Goal: Transaction & Acquisition: Purchase product/service

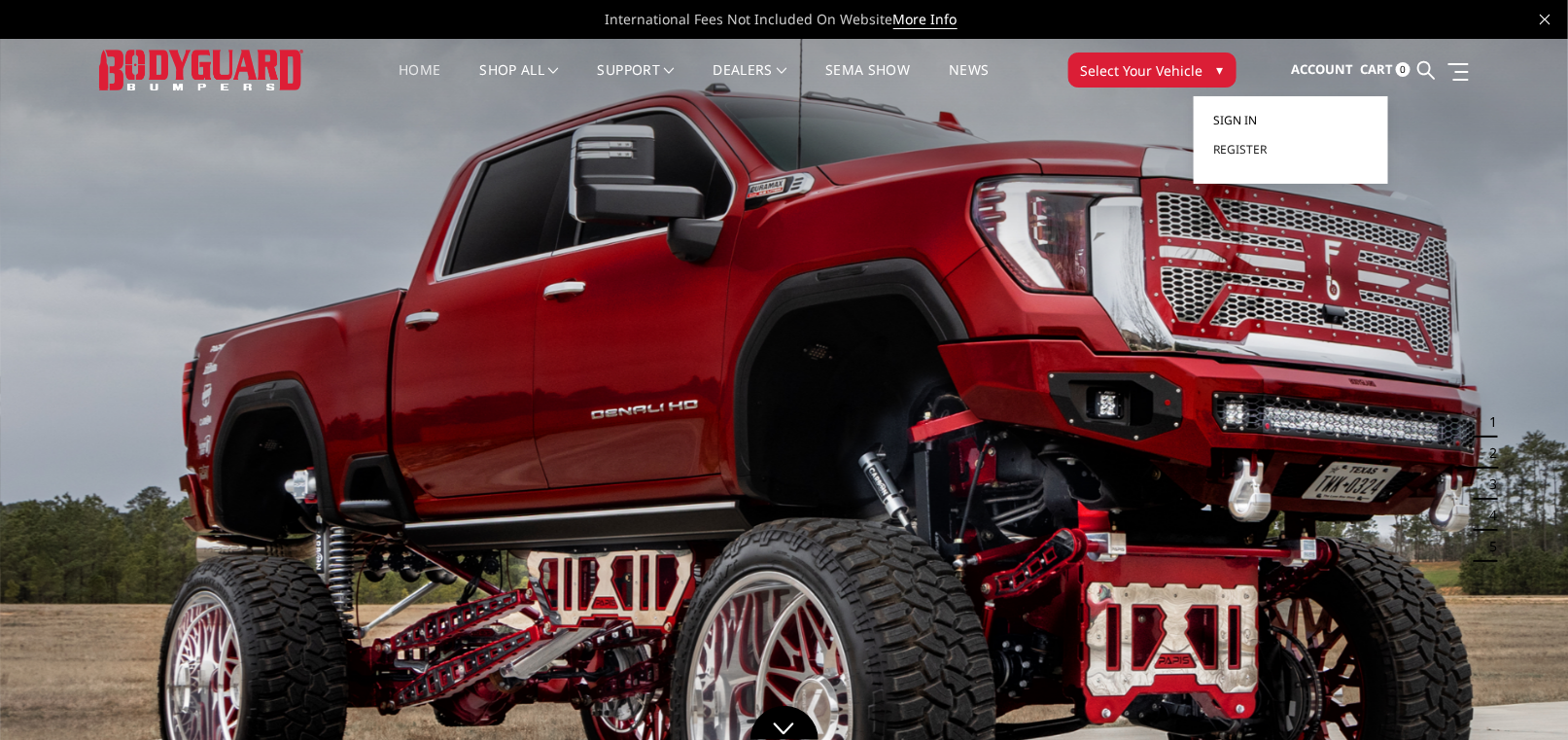
click at [1245, 117] on span "Sign in" at bounding box center [1235, 119] width 44 height 17
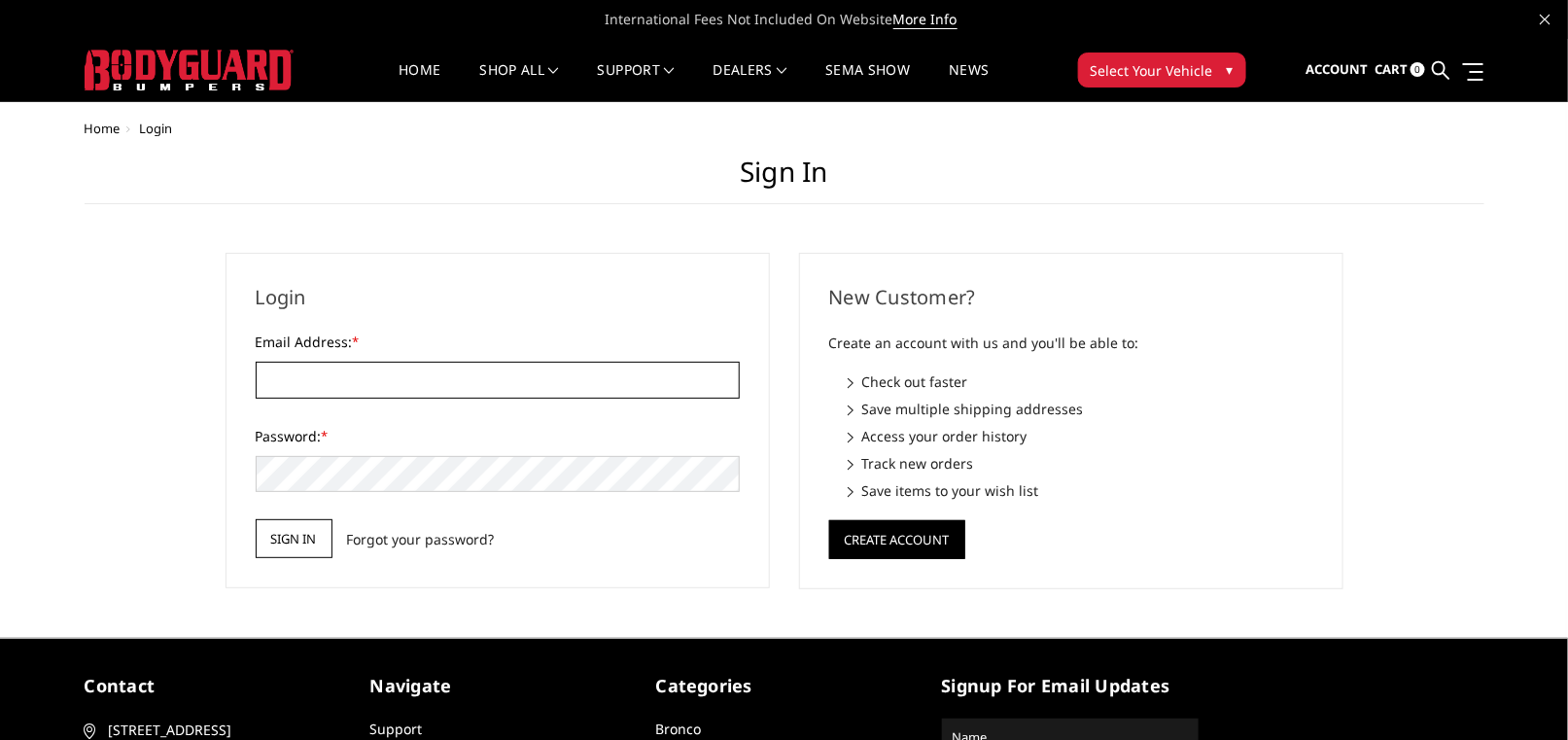
type input "[EMAIL_ADDRESS][DOMAIN_NAME]"
click at [280, 539] on input "Sign in" at bounding box center [294, 539] width 77 height 39
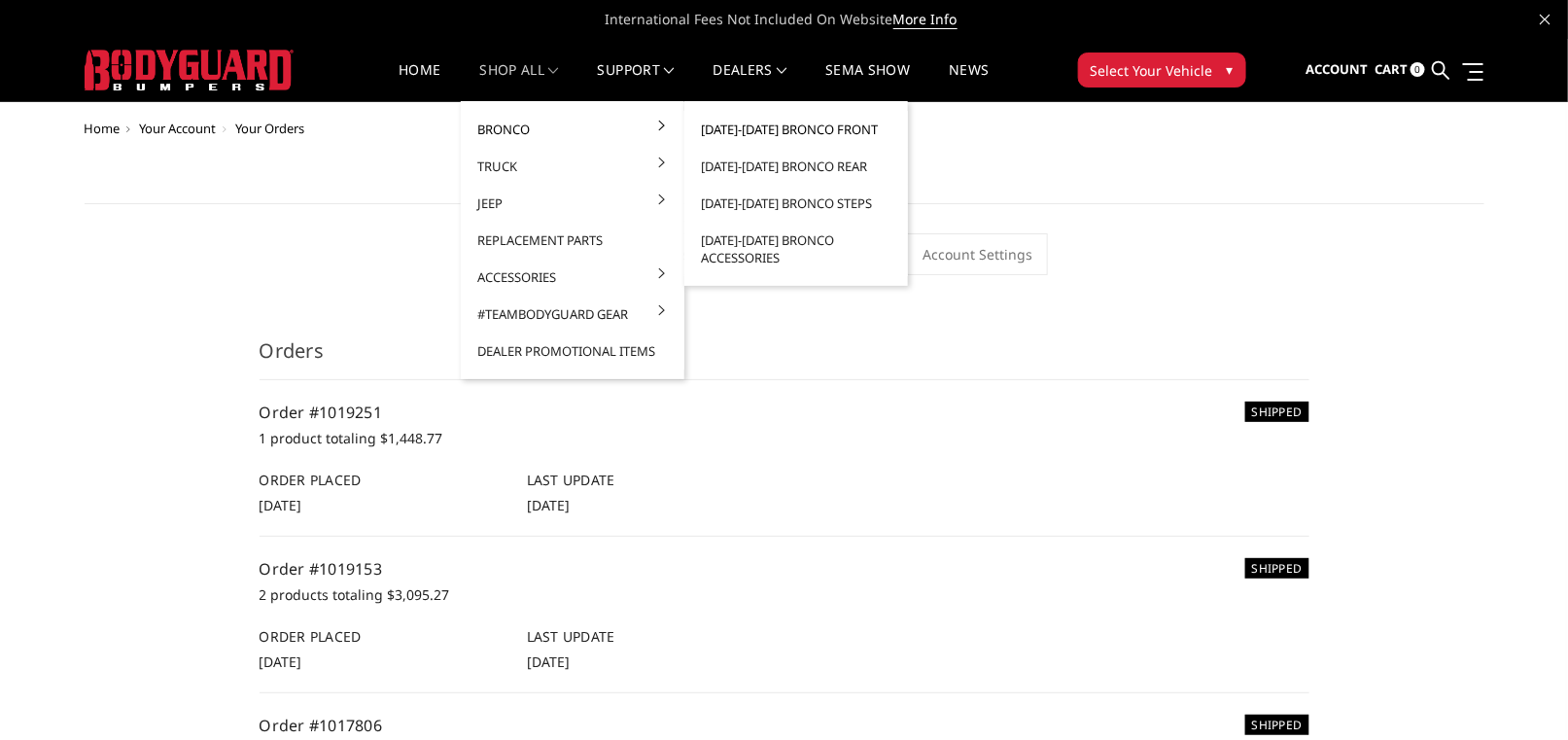
click at [769, 129] on link "[DATE]-[DATE] Bronco Front" at bounding box center [796, 129] width 208 height 37
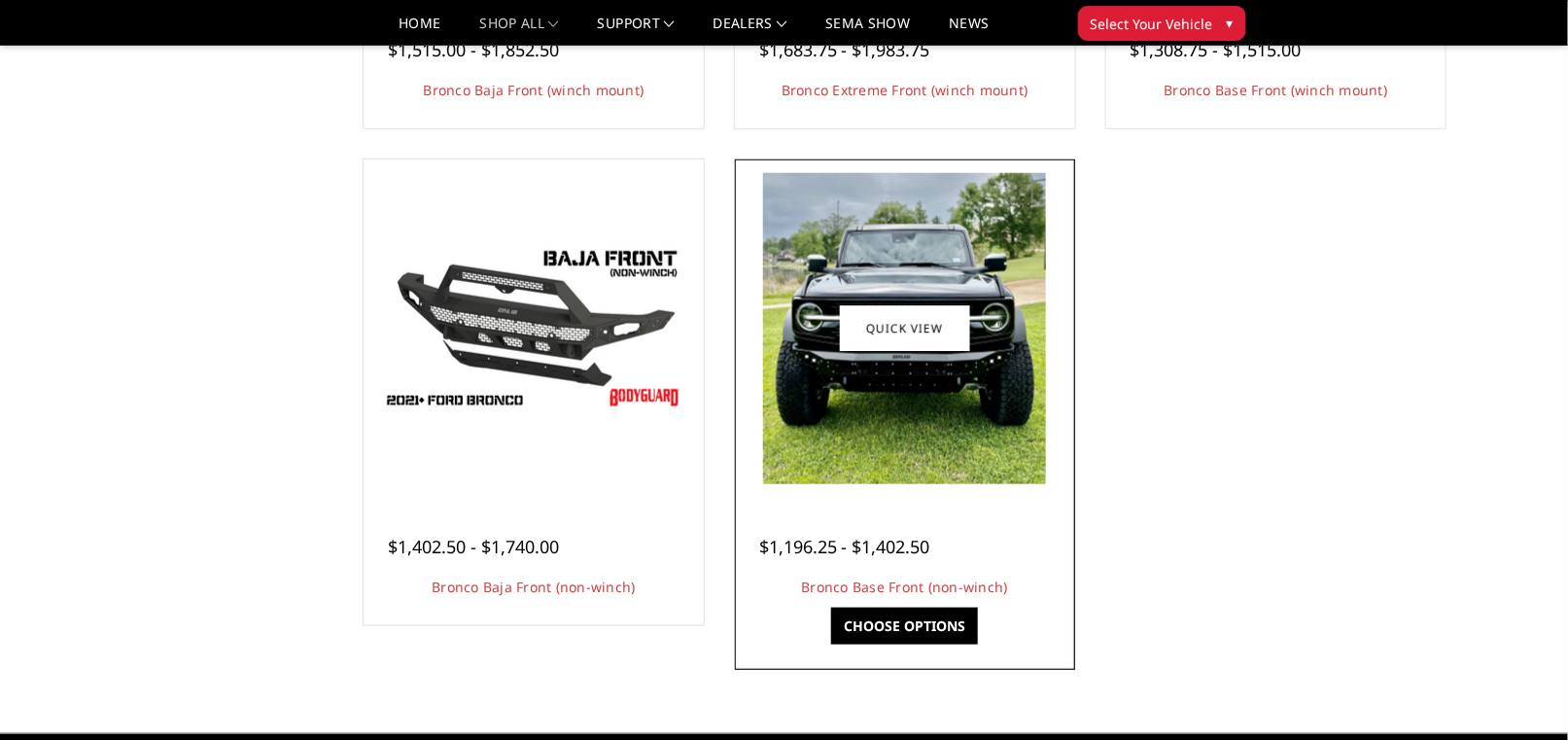
scroll to position [584, 0]
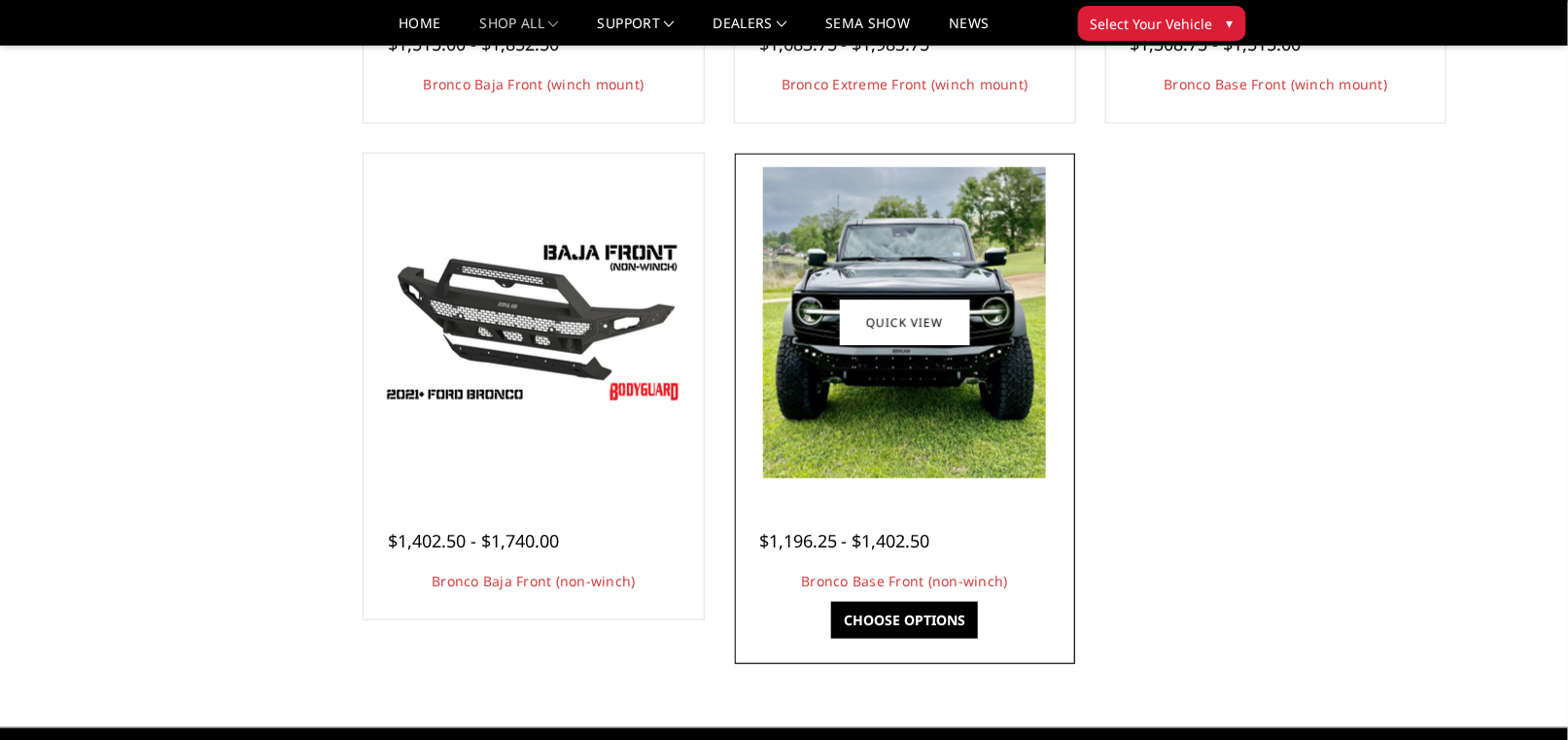
click at [884, 619] on link "Choose Options" at bounding box center [904, 621] width 147 height 37
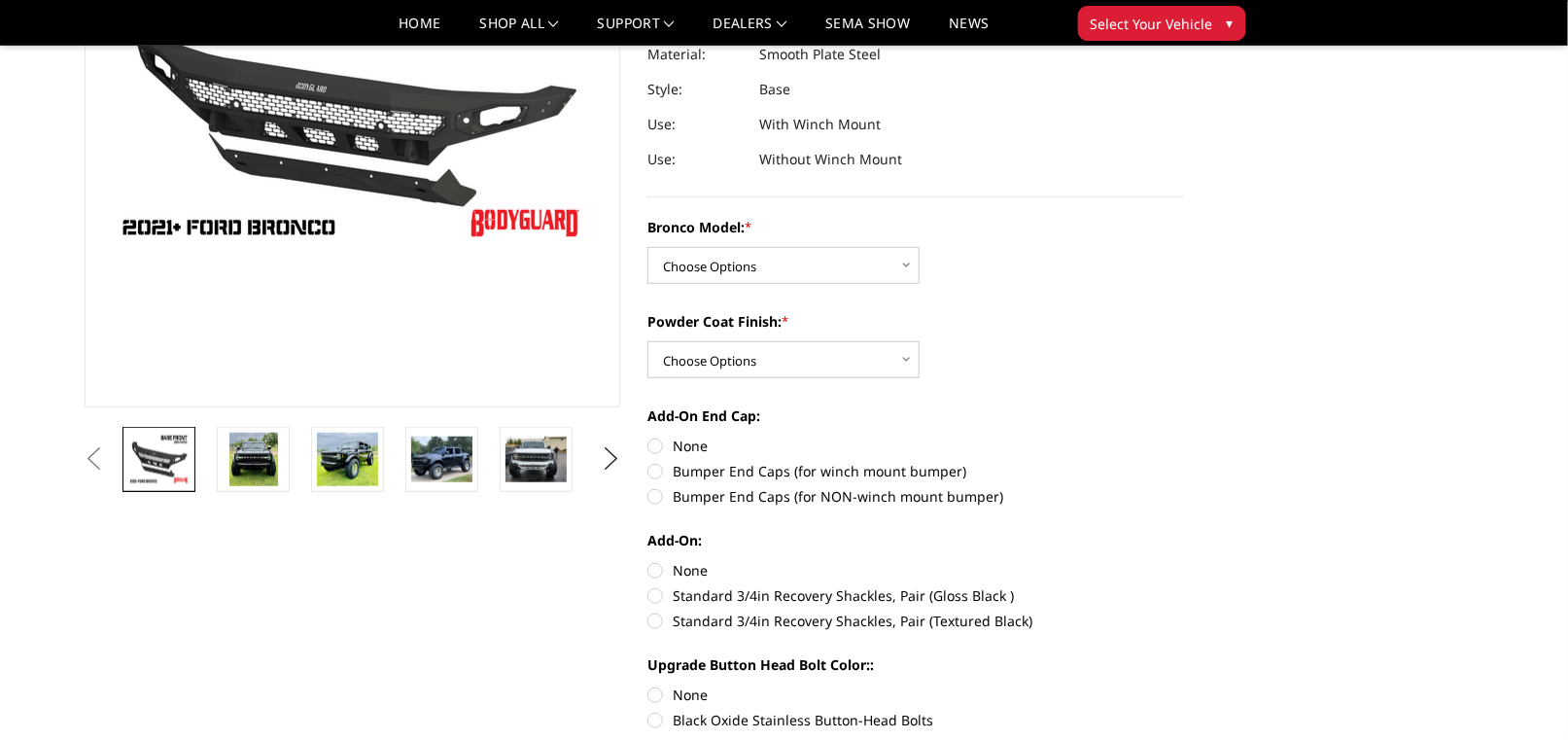
scroll to position [291, 0]
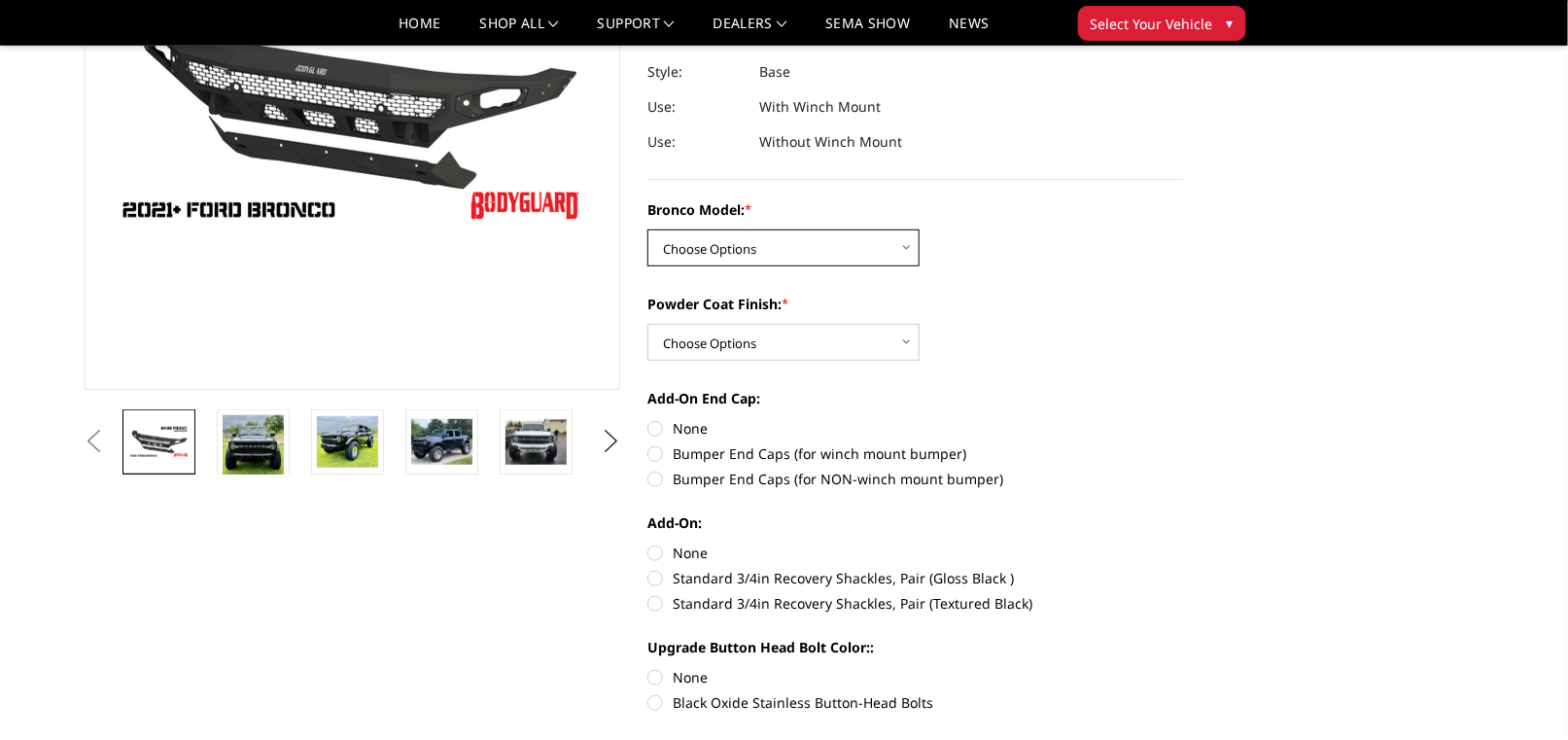
click at [903, 247] on select "Choose Options Base/Badlands/Wildtrak/etc. Raptor" at bounding box center [783, 248] width 272 height 37
select select "4028"
click at [647, 230] on select "Choose Options Base/Badlands/Wildtrak/etc. Raptor" at bounding box center [783, 248] width 272 height 37
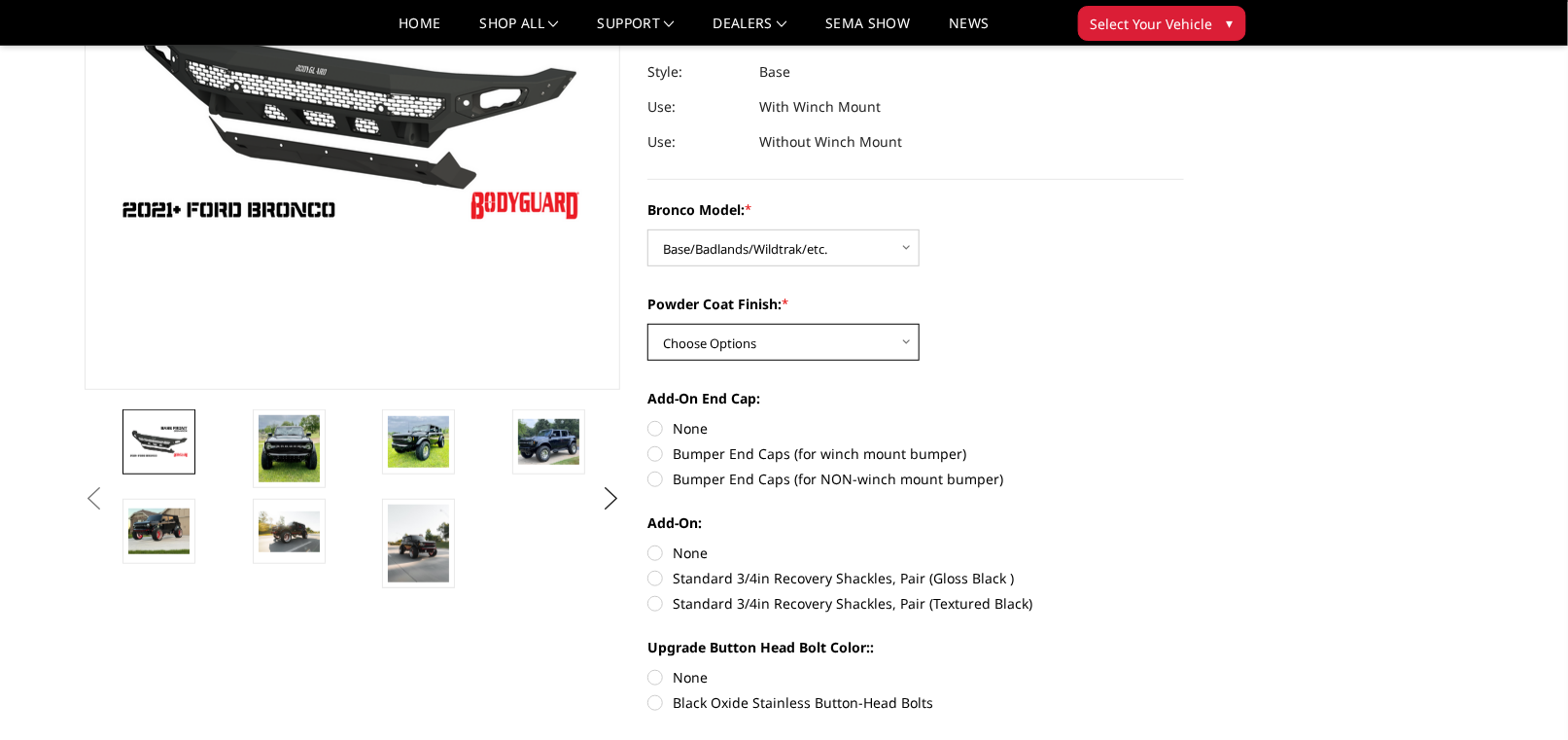
click at [902, 337] on select "Choose Options Bare Metal Textured Black Powder Coat" at bounding box center [783, 342] width 272 height 37
select select "4030"
click at [647, 324] on select "Choose Options Bare Metal Textured Black Powder Coat" at bounding box center [783, 342] width 272 height 37
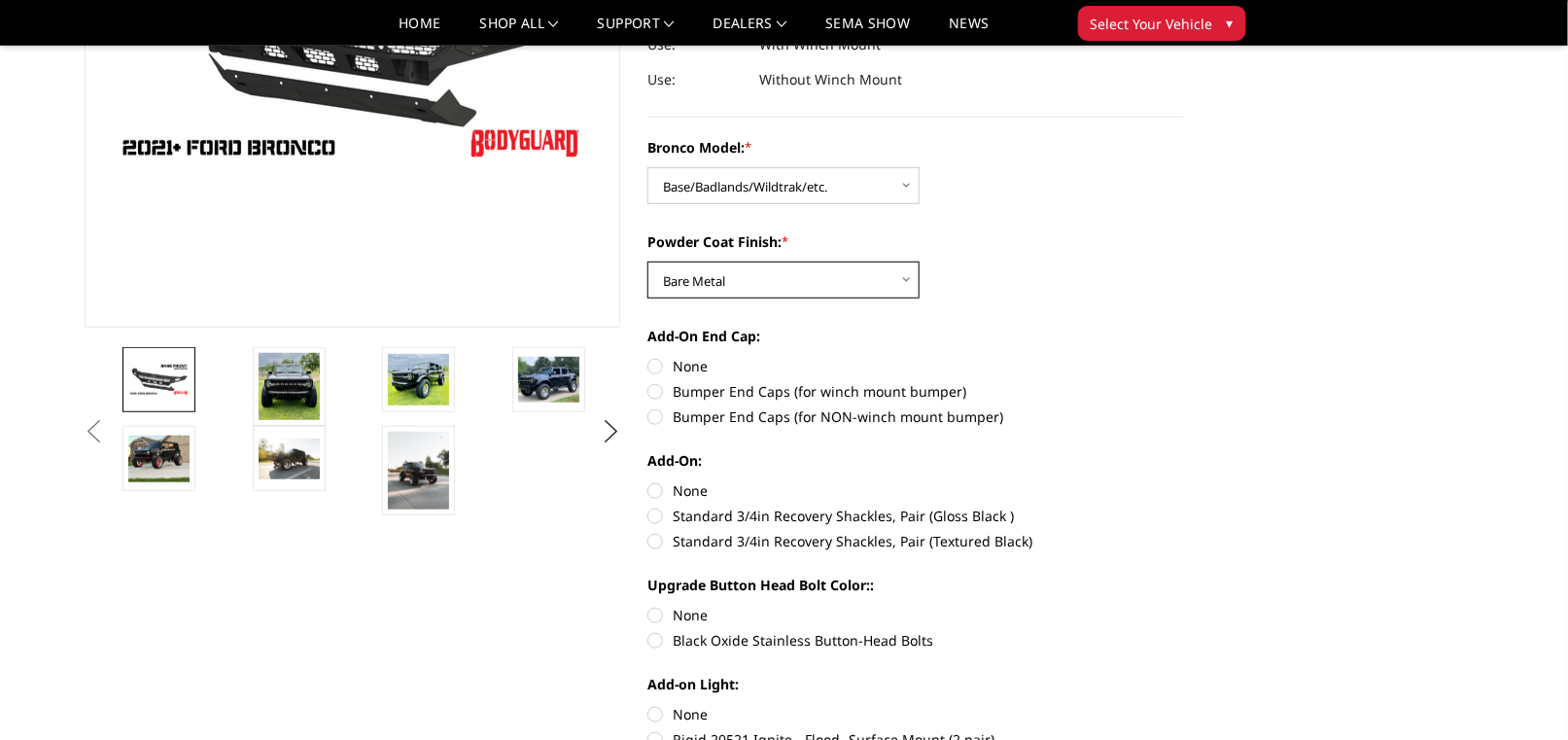
scroll to position [389, 0]
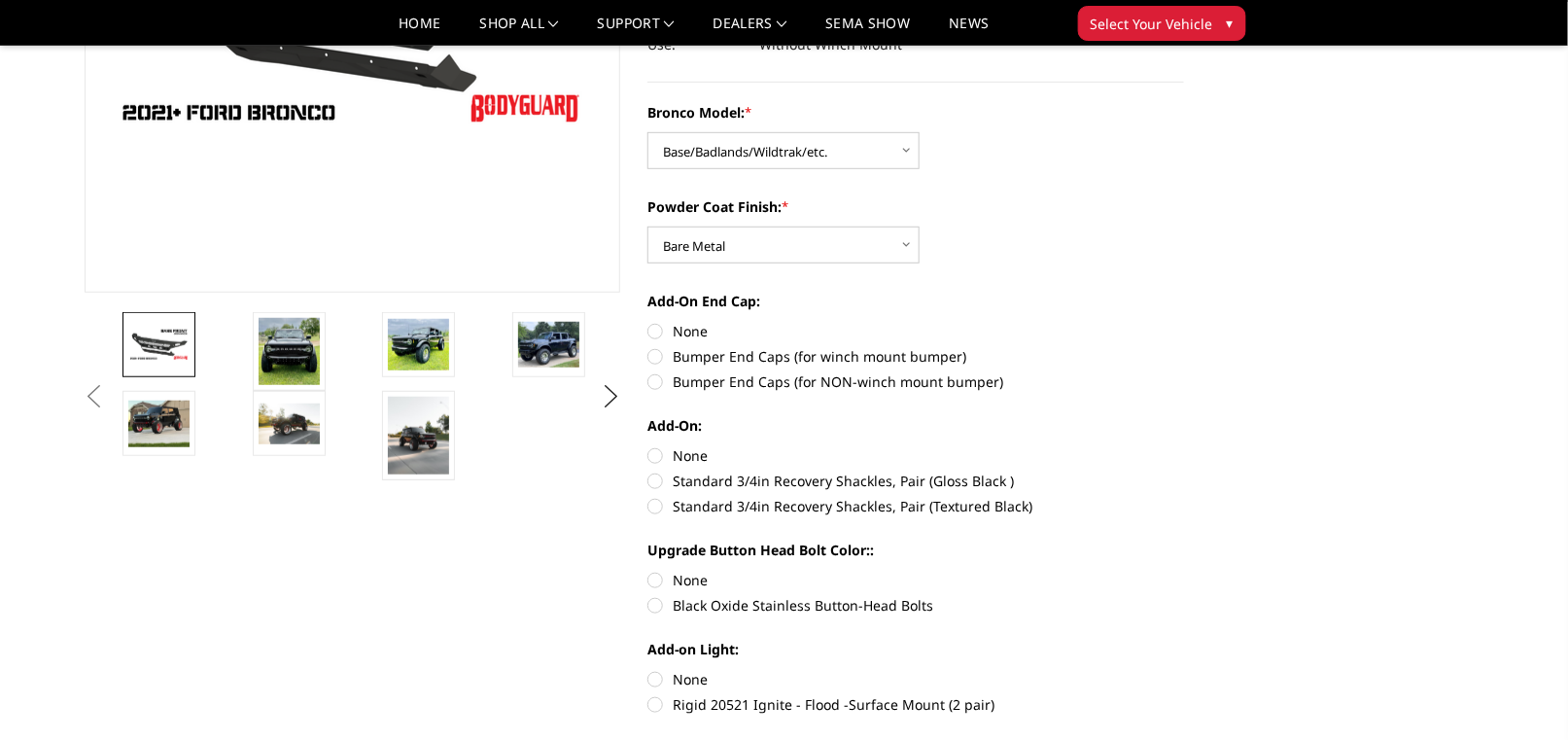
click at [657, 326] on label "None" at bounding box center [915, 330] width 537 height 21
click at [648, 322] on input "None" at bounding box center [647, 321] width 1 height 1
radio input "true"
click at [657, 454] on label "None" at bounding box center [915, 456] width 537 height 21
click at [648, 447] on input "None" at bounding box center [647, 446] width 1 height 1
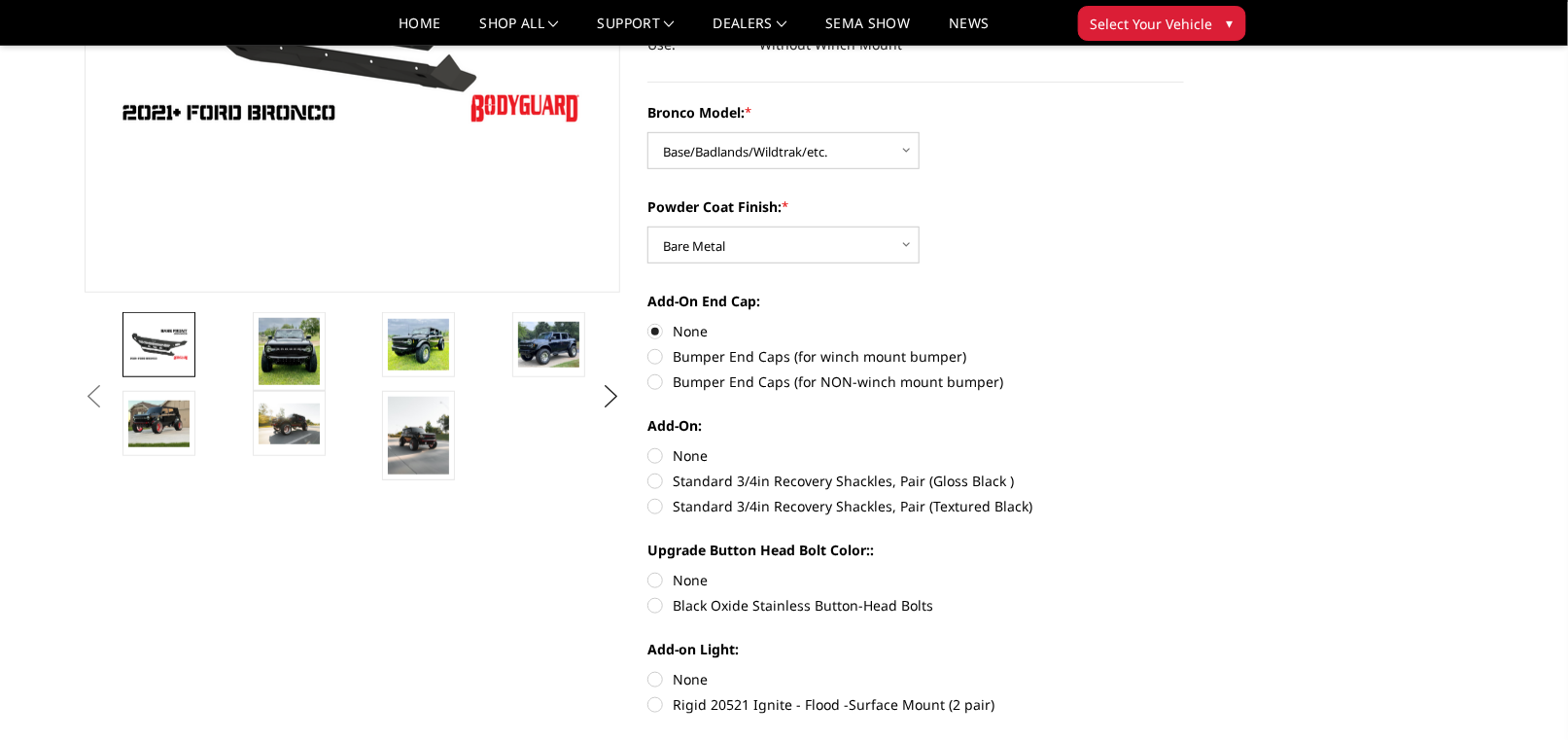
radio input "true"
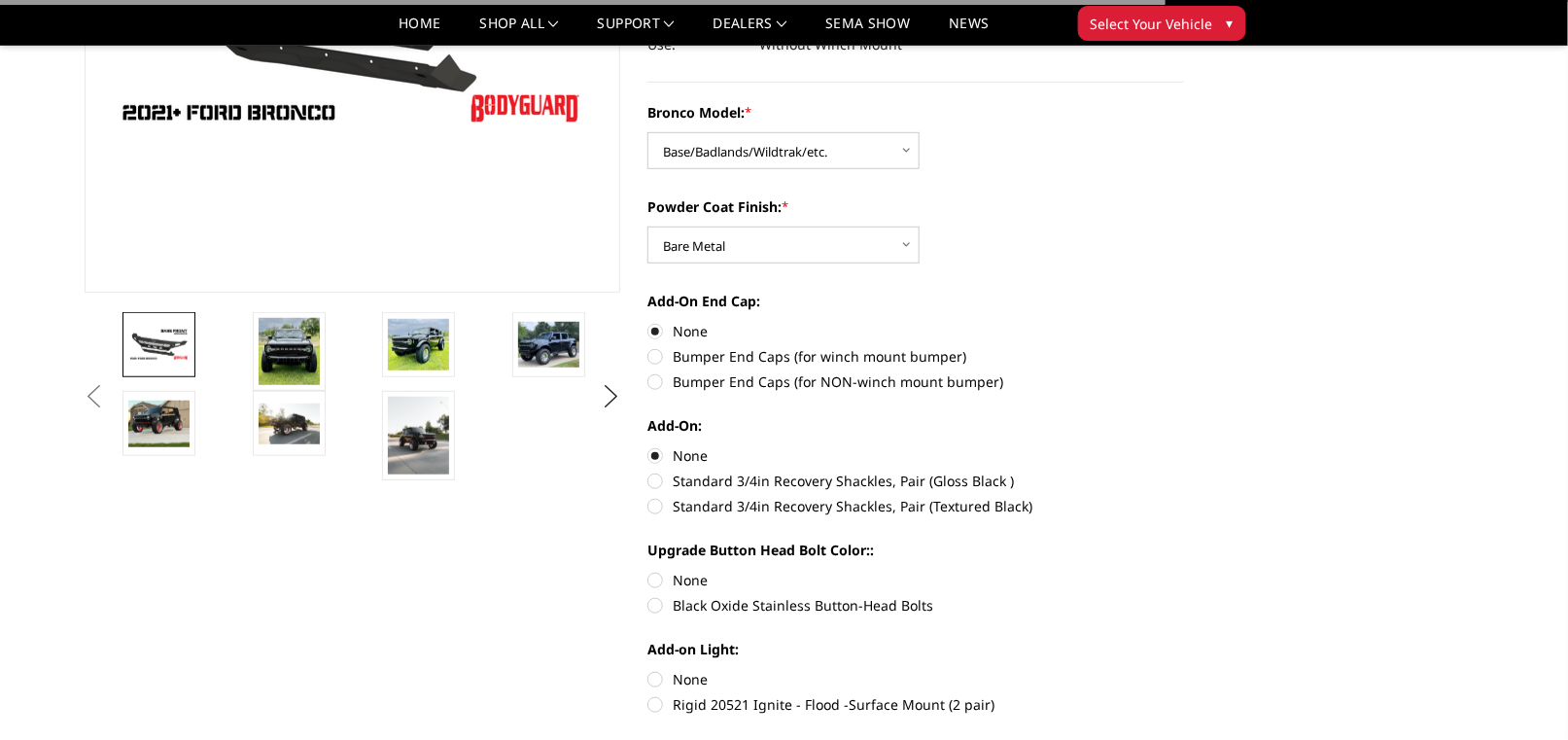
scroll to position [584, 0]
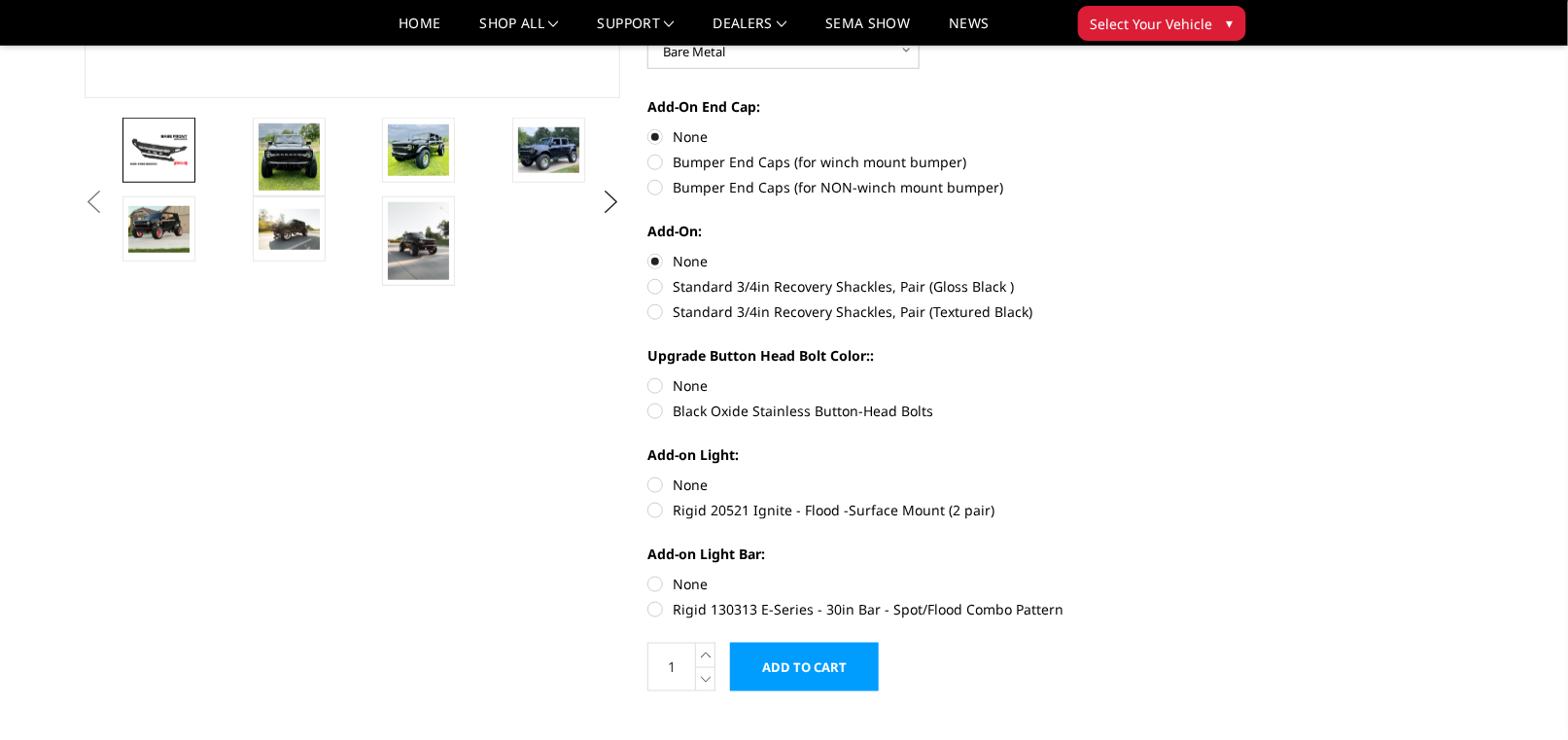
click at [655, 387] on label "None" at bounding box center [915, 385] width 537 height 21
click at [648, 376] on input "None" at bounding box center [647, 375] width 1 height 1
radio input "true"
click at [653, 487] on label "None" at bounding box center [915, 484] width 537 height 21
click at [648, 475] on input "None" at bounding box center [647, 474] width 1 height 1
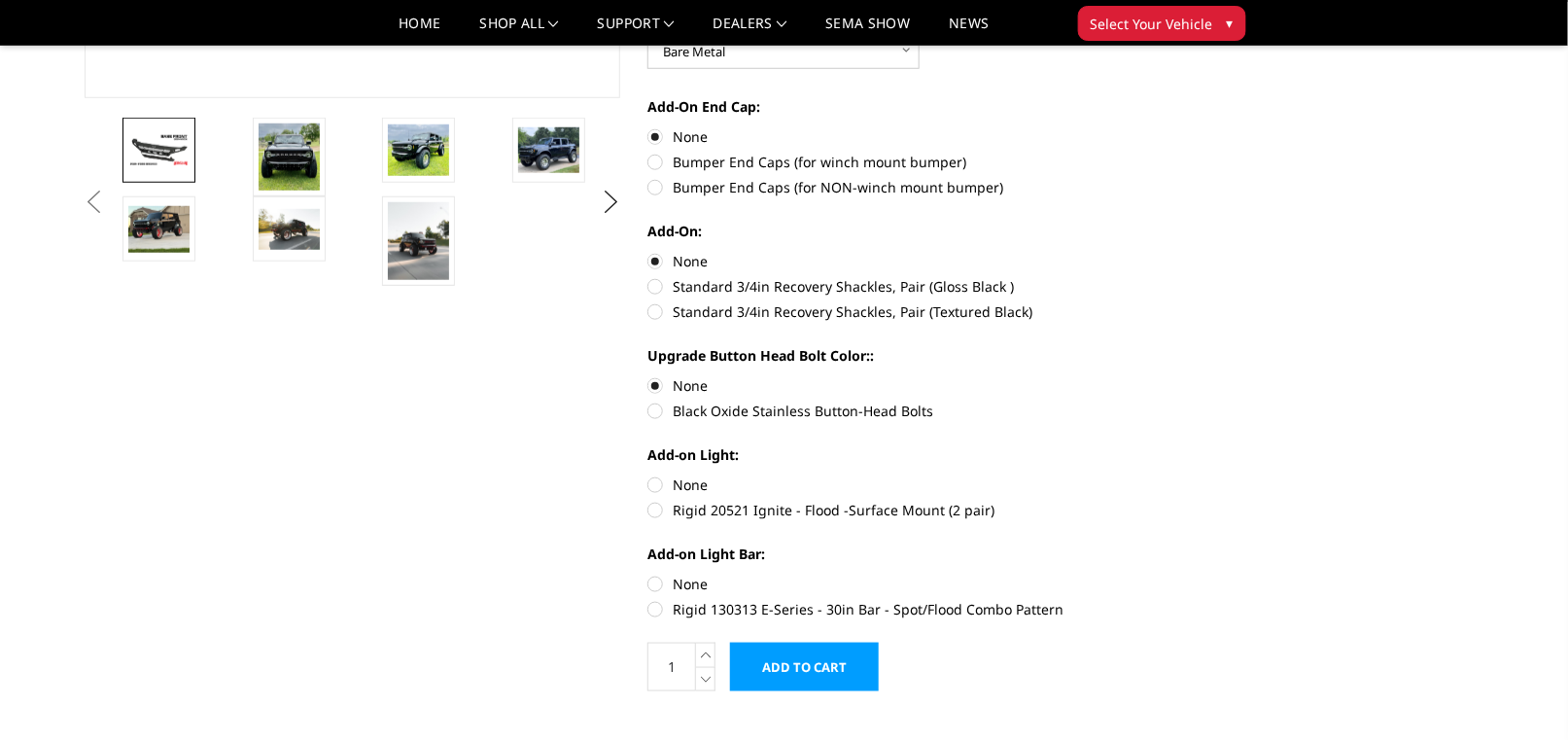
radio input "true"
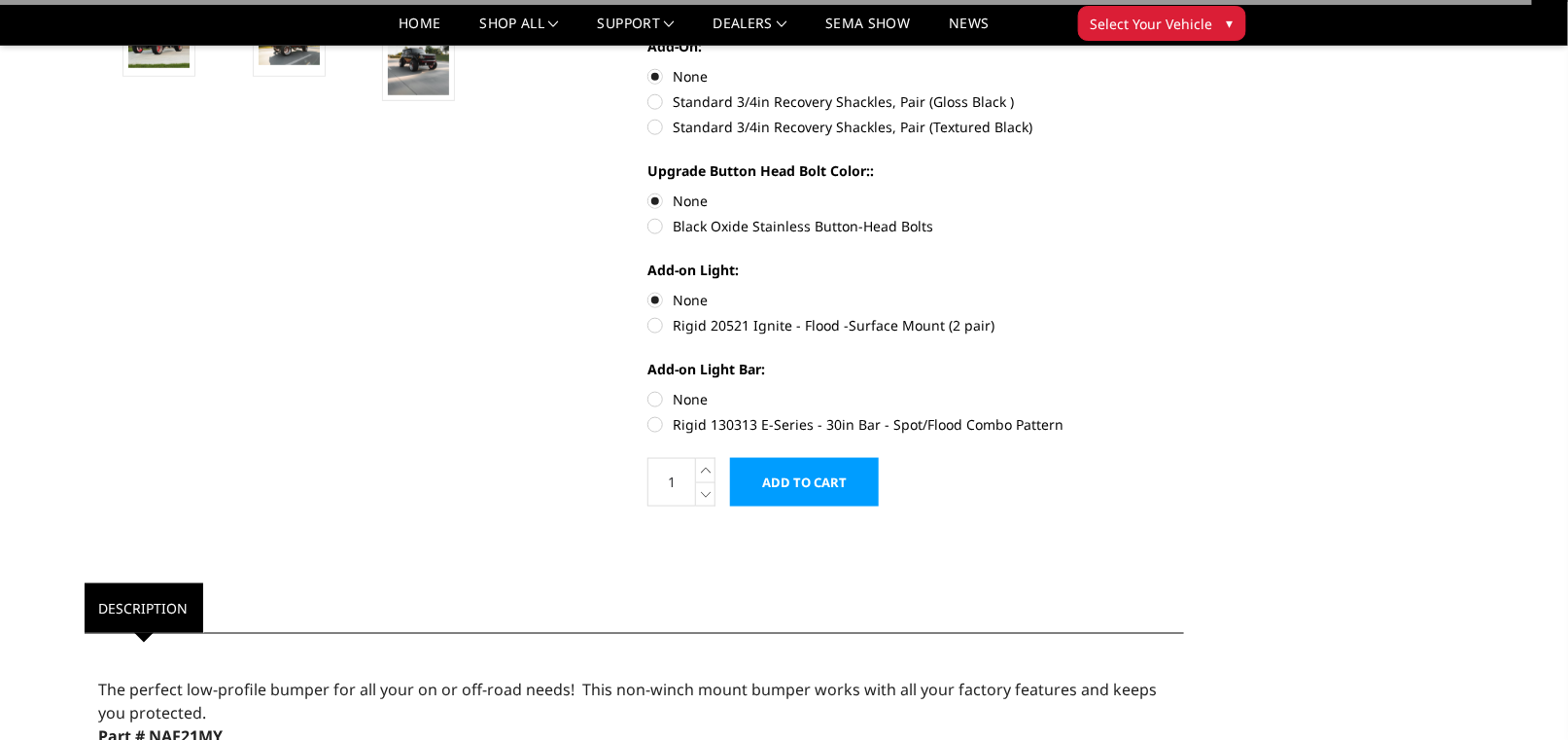
scroll to position [778, 0]
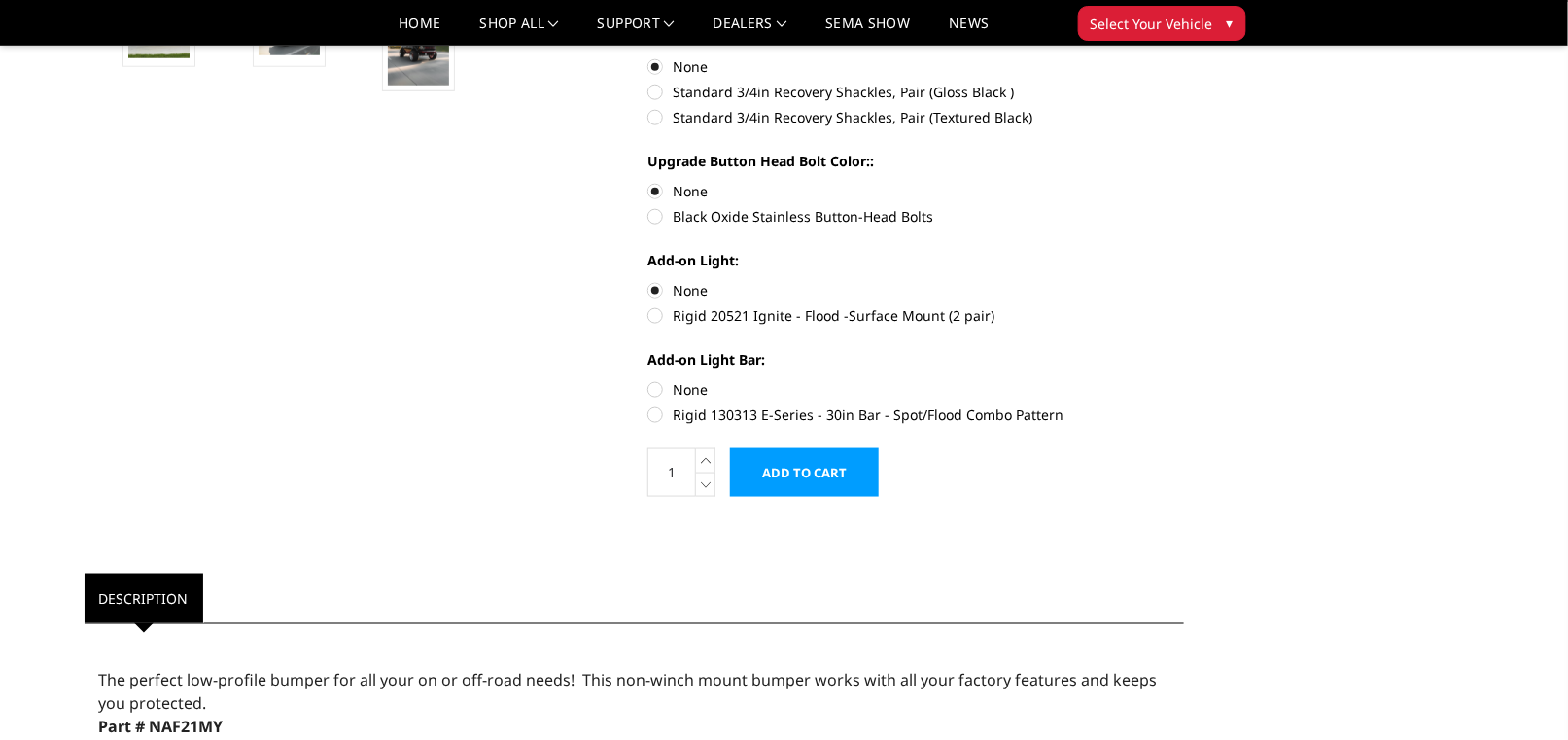
click at [653, 391] on label "None" at bounding box center [915, 389] width 537 height 21
click at [648, 380] on input "None" at bounding box center [647, 379] width 1 height 1
radio input "true"
click at [794, 471] on input "Add to Cart" at bounding box center [805, 473] width 149 height 49
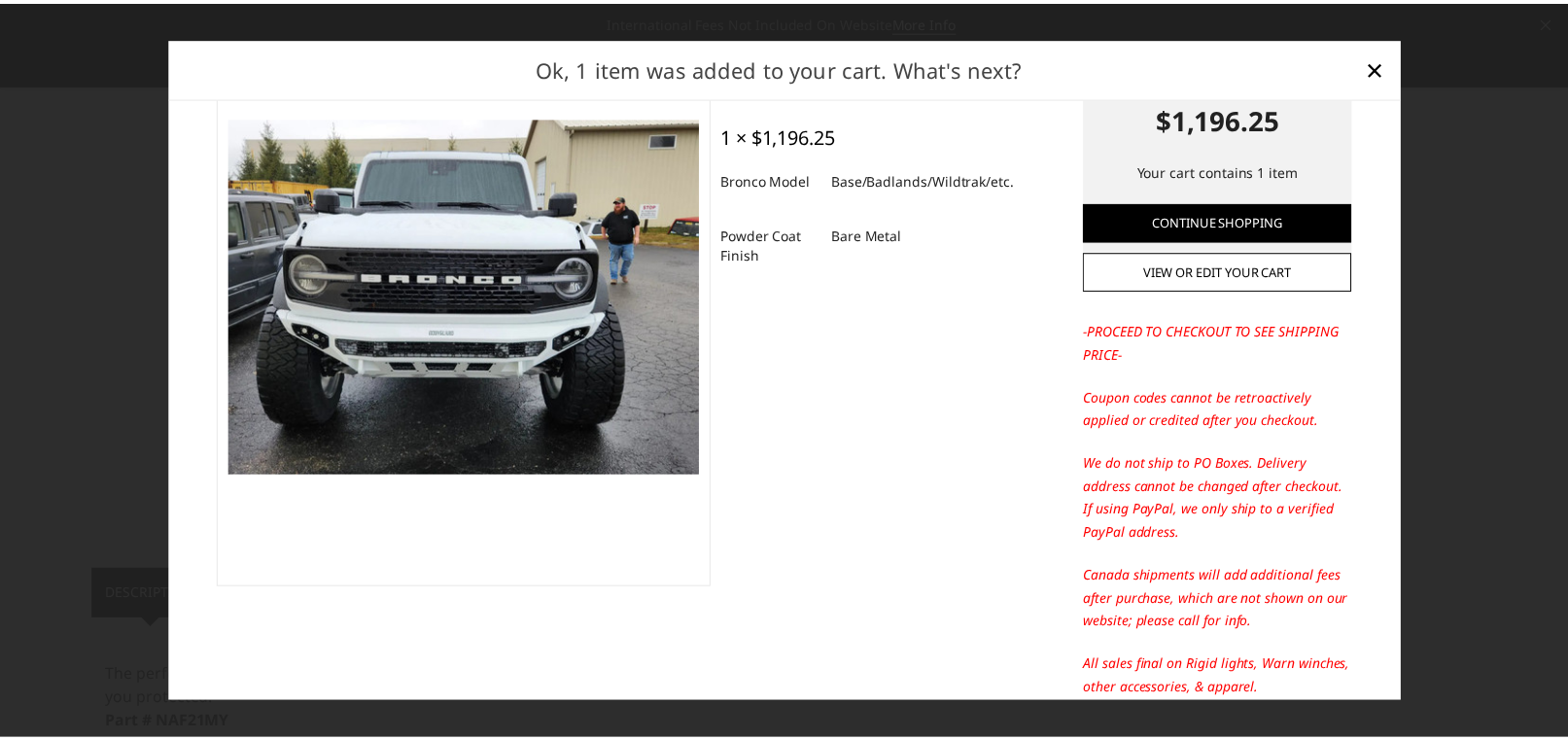
scroll to position [0, 0]
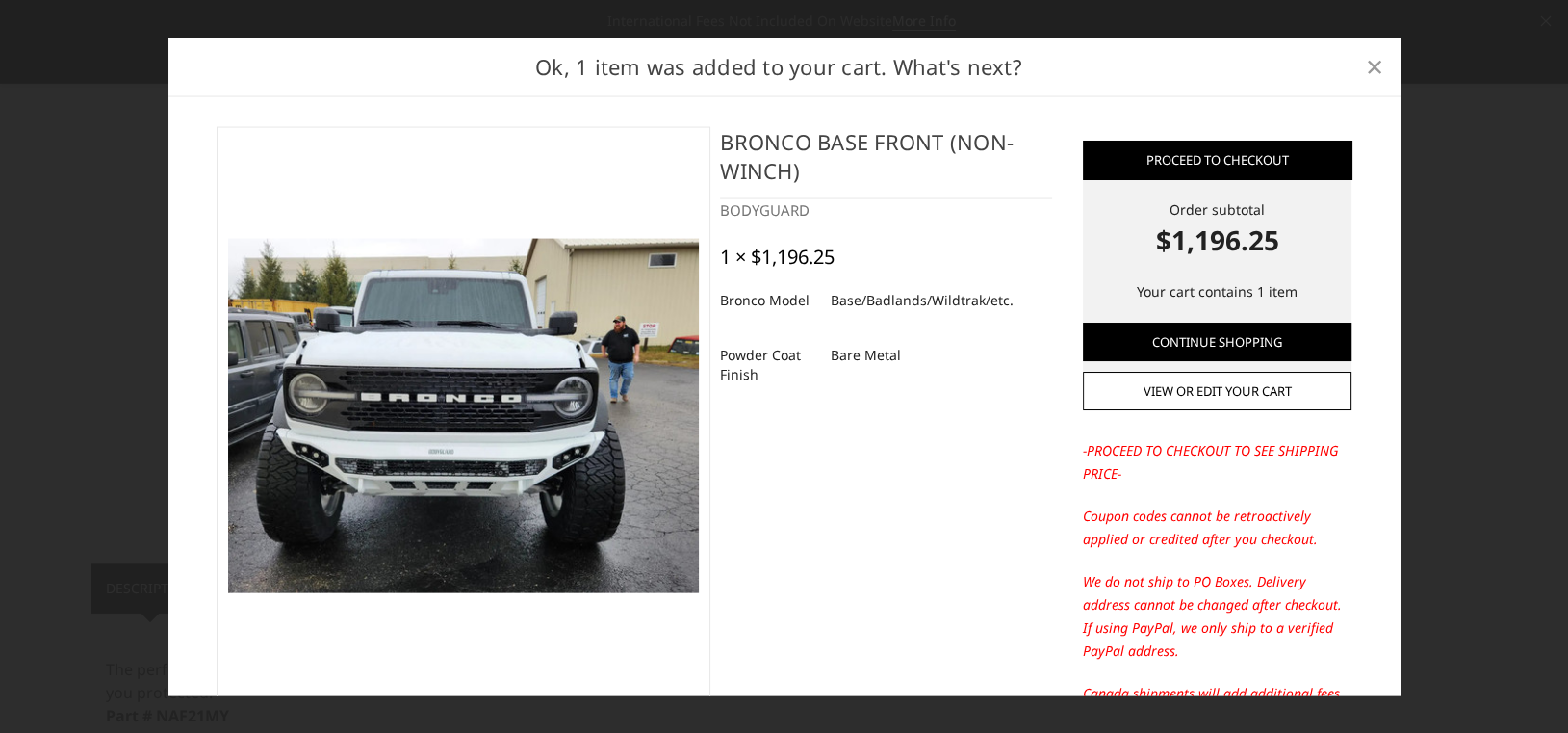
click at [1374, 65] on span "×" at bounding box center [1374, 66] width 17 height 42
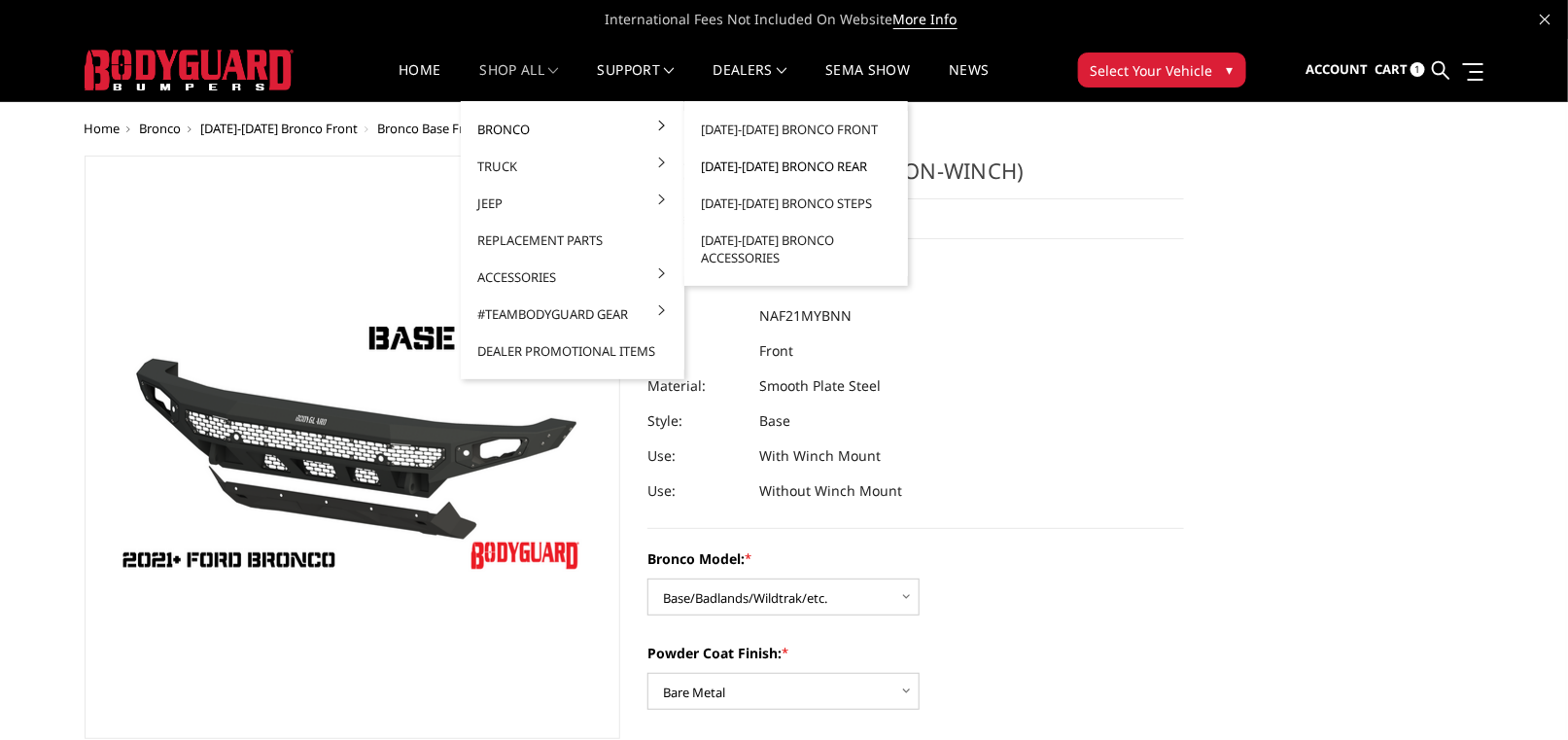
click at [787, 165] on link "2021-2025 Bronco Rear" at bounding box center [796, 166] width 208 height 37
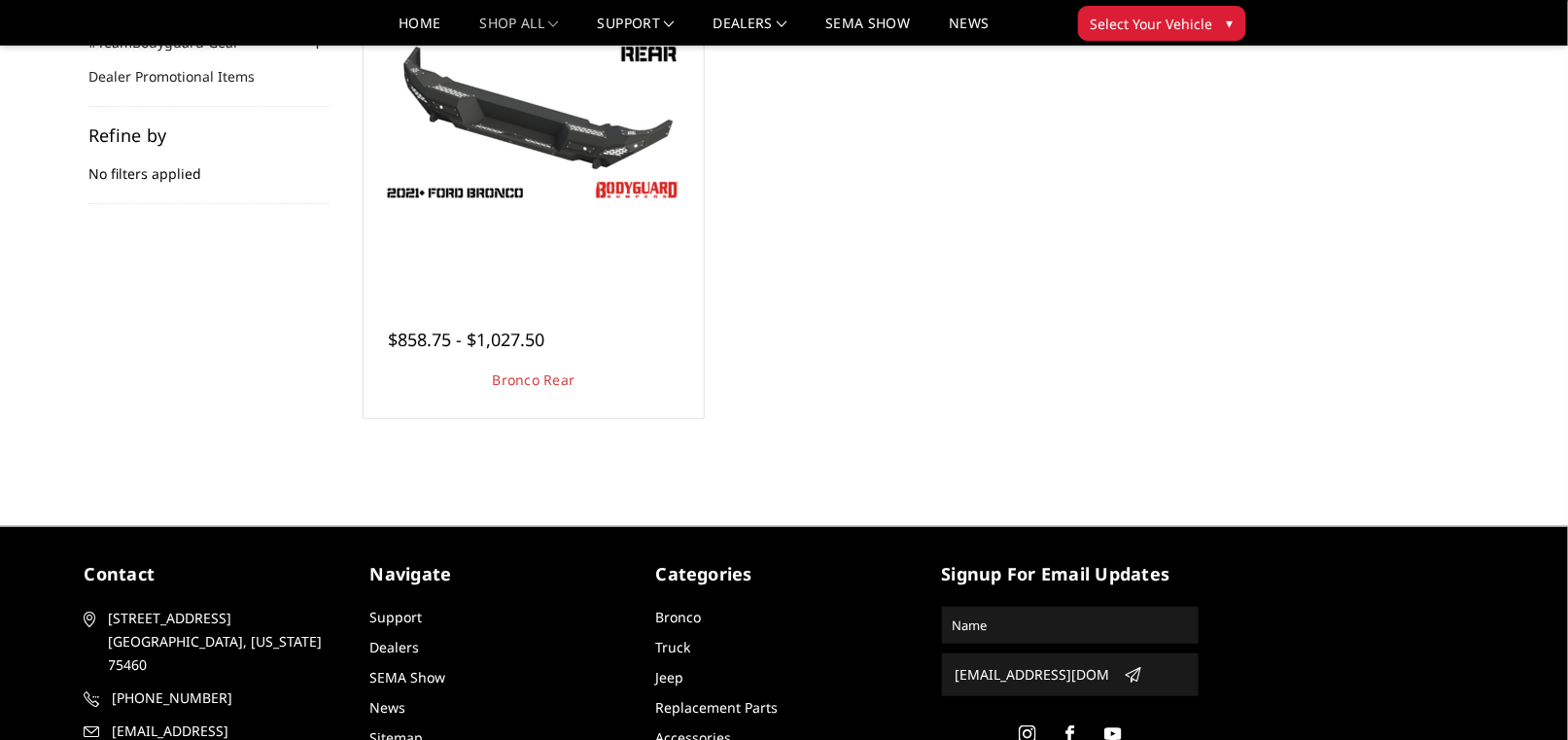
scroll to position [291, 0]
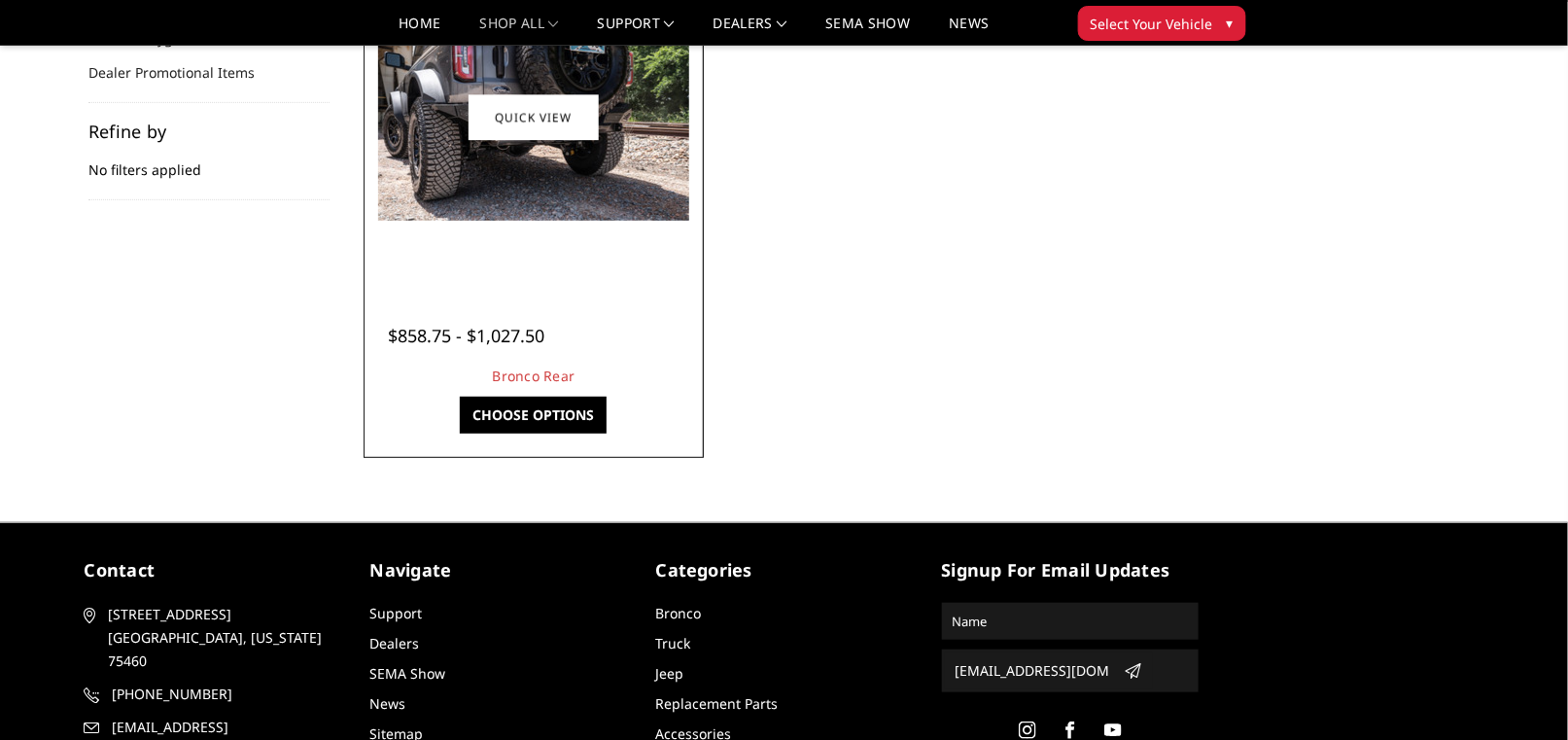
click at [555, 417] on link "Choose Options" at bounding box center [533, 415] width 147 height 37
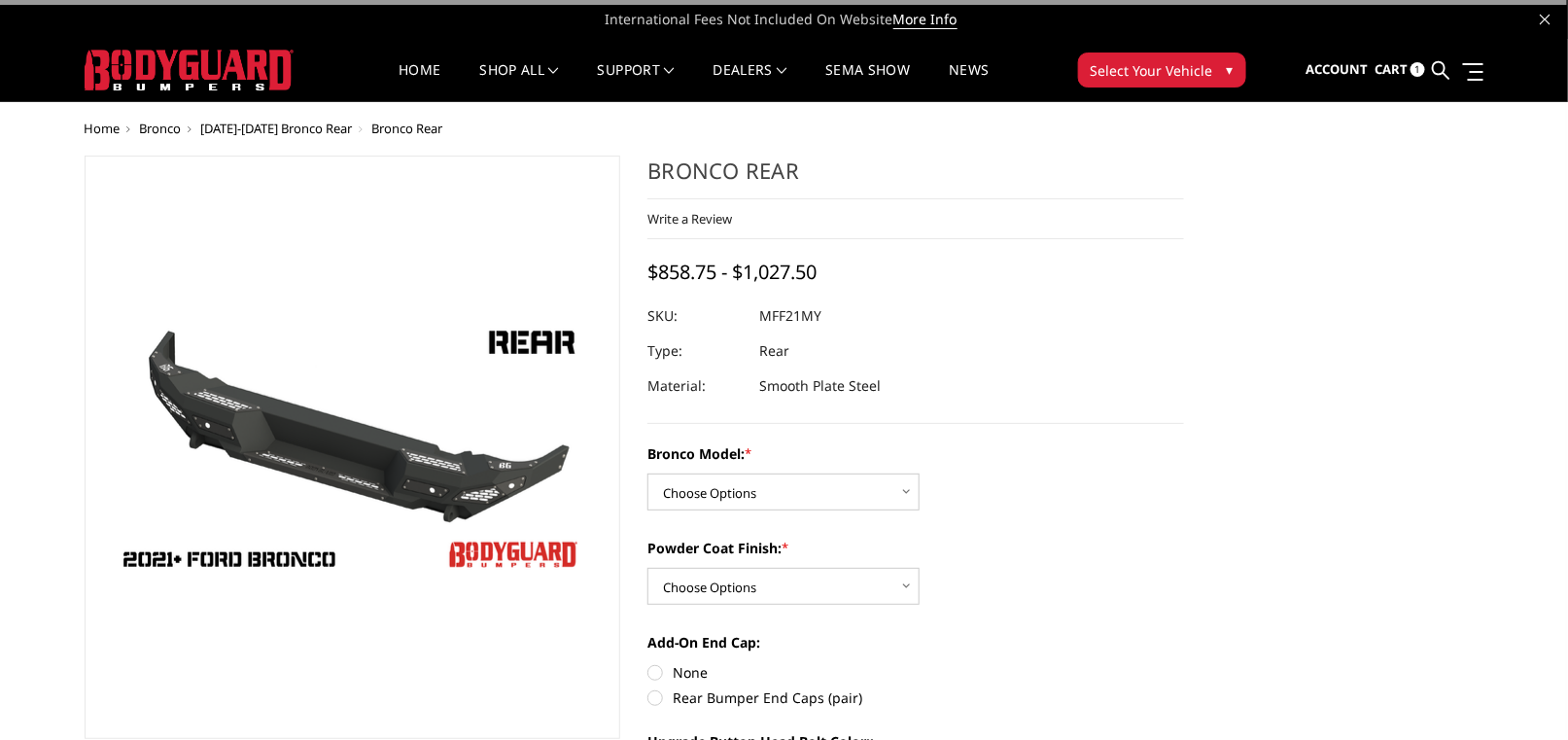
scroll to position [195, 0]
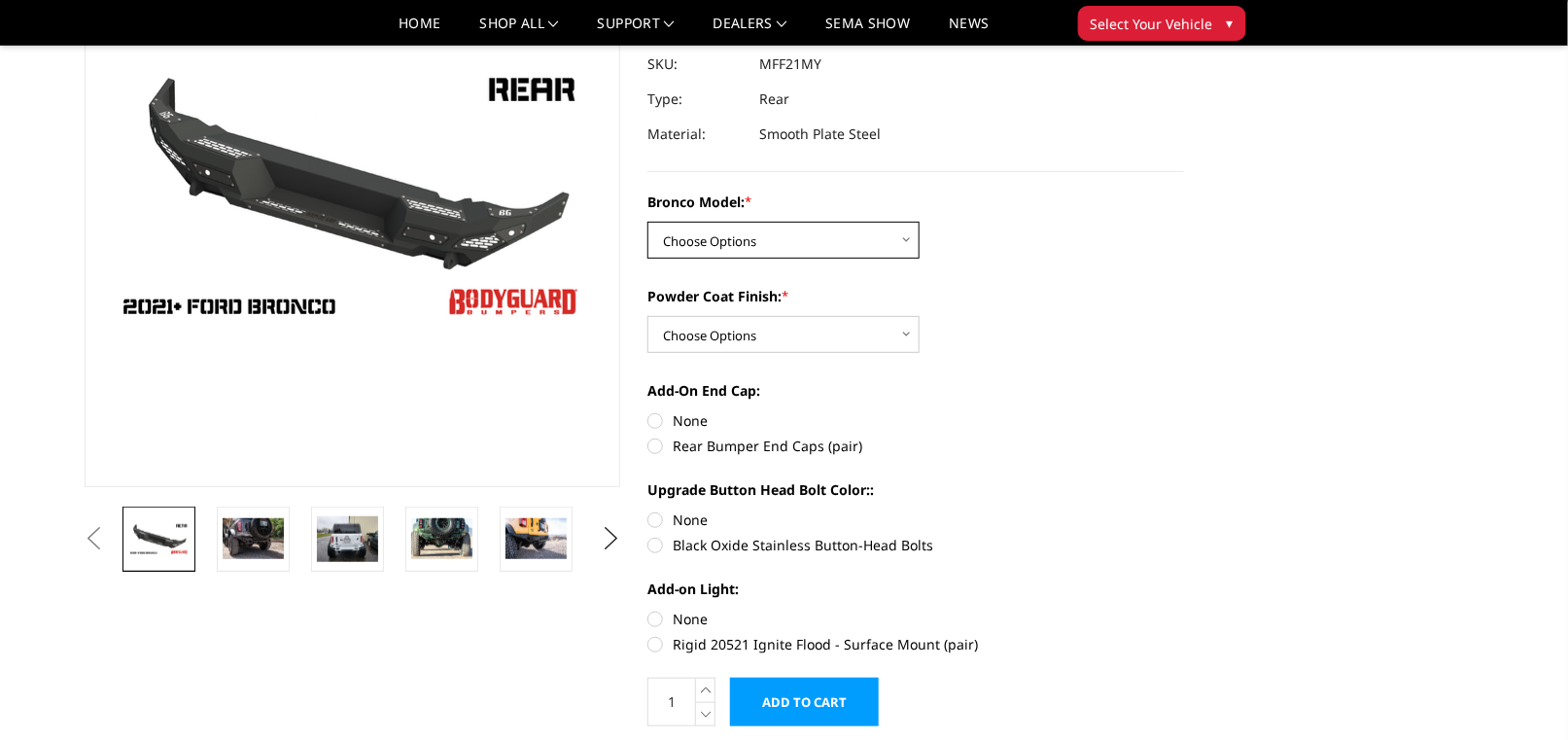
click at [727, 239] on select "Choose Options Base/Badlands/Wildtrak/etc. Raptor" at bounding box center [783, 240] width 272 height 37
select select "4024"
click at [647, 222] on select "Choose Options Base/Badlands/Wildtrak/etc. Raptor" at bounding box center [783, 240] width 272 height 37
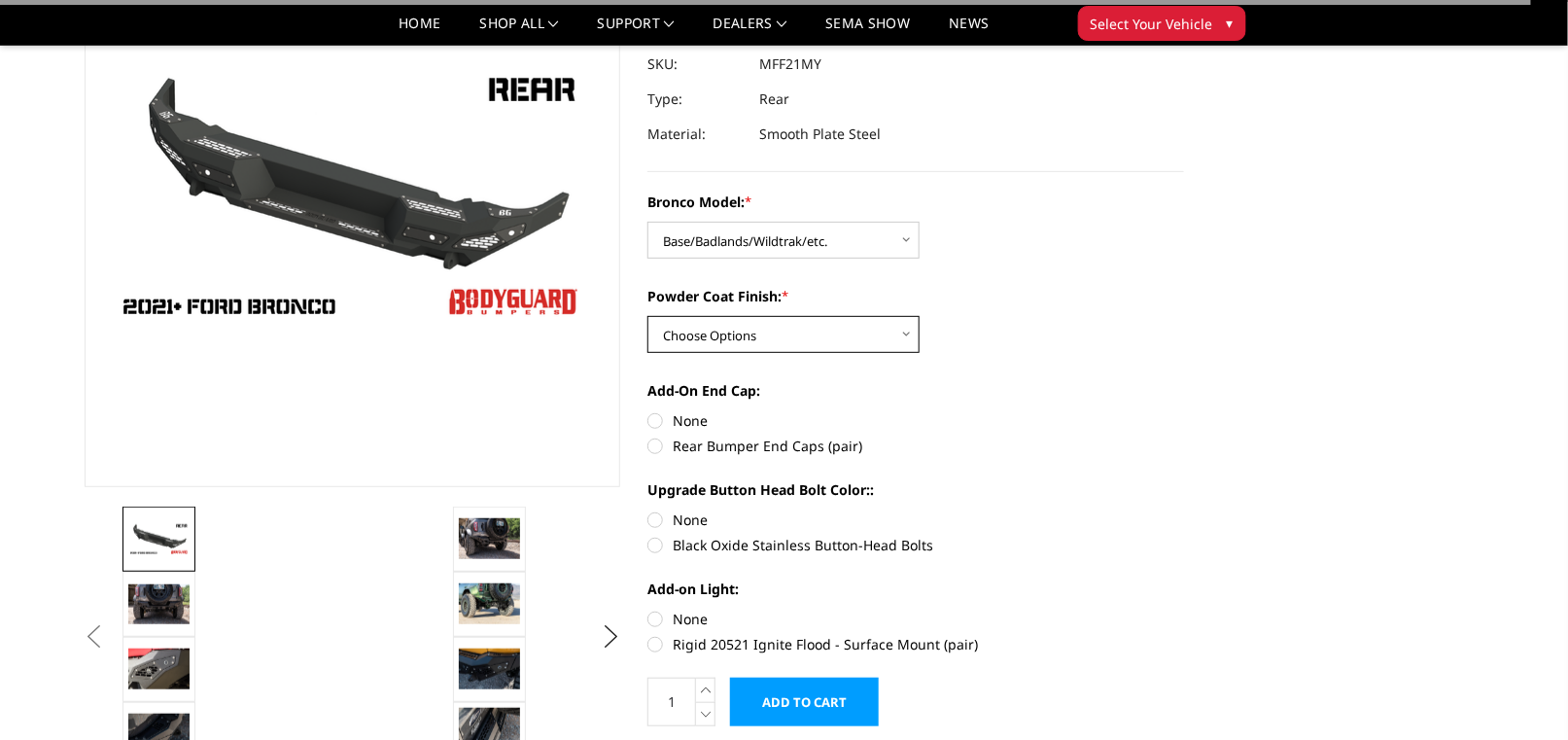
click at [742, 337] on select "Choose Options Bare Metal Textured Black Powder Coat" at bounding box center [783, 334] width 272 height 37
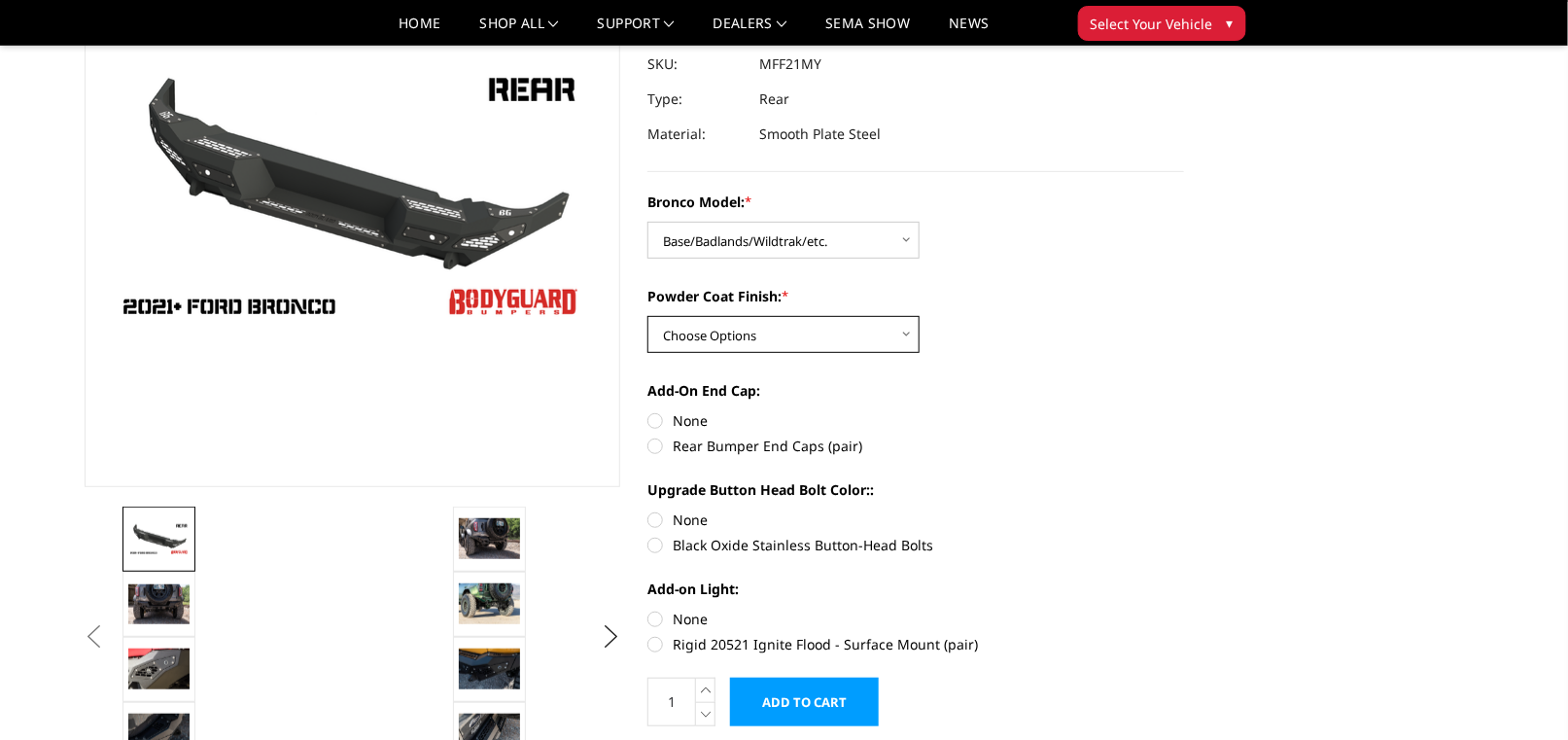
select select "4026"
click at [647, 316] on select "Choose Options Bare Metal Textured Black Powder Coat" at bounding box center [783, 334] width 272 height 37
click at [653, 423] on label "None" at bounding box center [915, 420] width 537 height 21
click at [648, 412] on input "None" at bounding box center [647, 411] width 1 height 1
radio input "true"
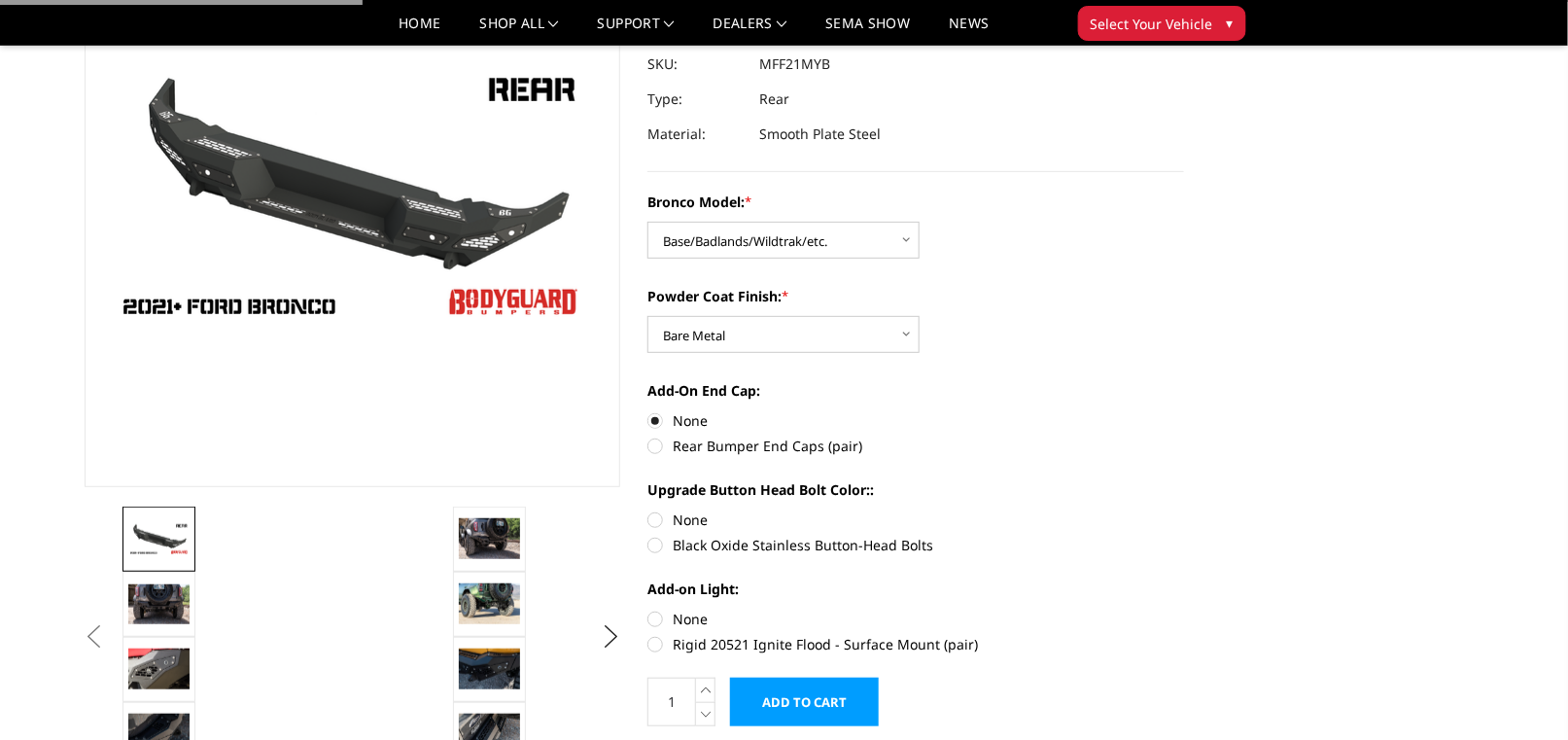
scroll to position [389, 0]
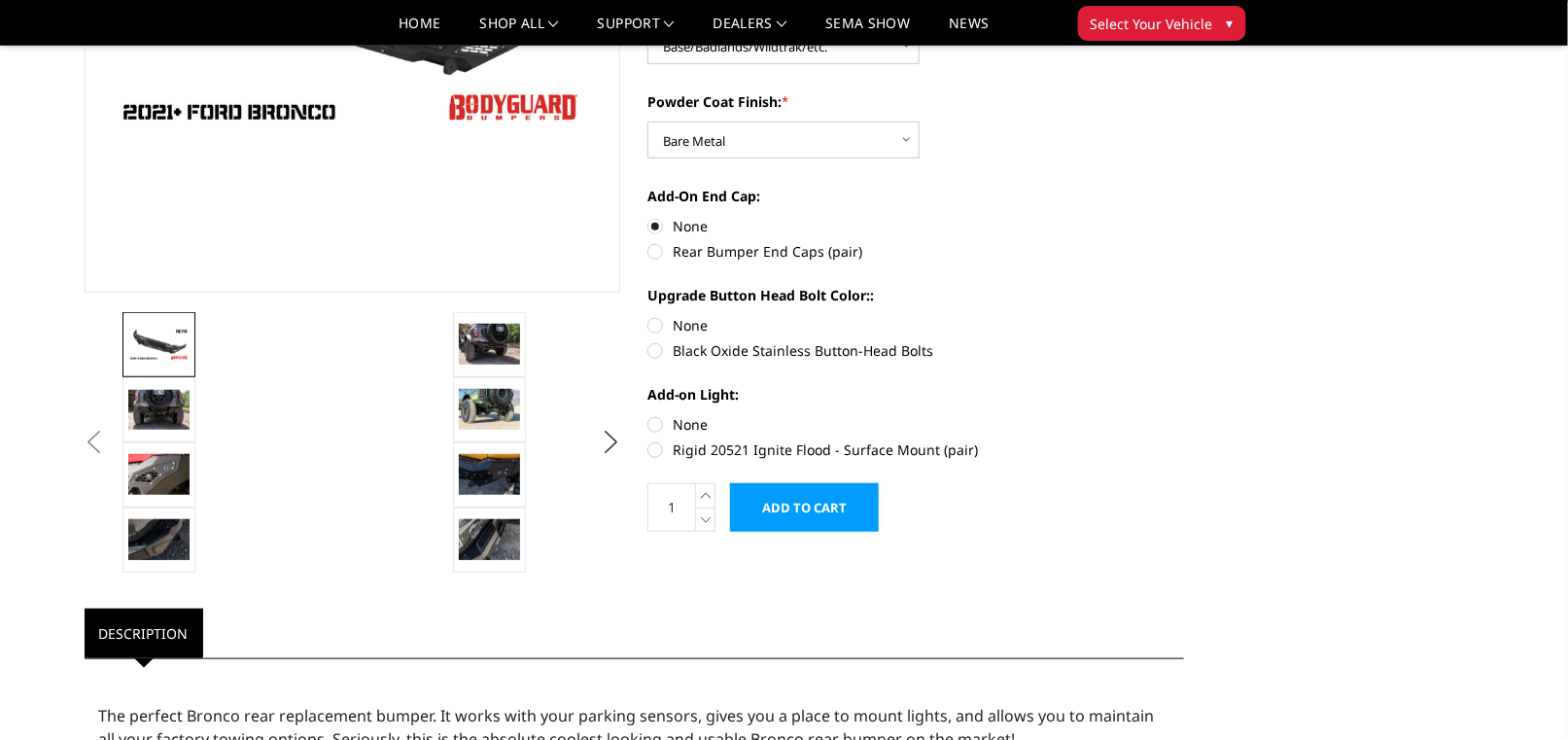
click at [654, 324] on label "None" at bounding box center [915, 325] width 537 height 21
click at [648, 316] on input "None" at bounding box center [647, 315] width 1 height 1
radio input "true"
click at [655, 424] on label "None" at bounding box center [915, 424] width 537 height 21
click at [648, 415] on input "None" at bounding box center [647, 414] width 1 height 1
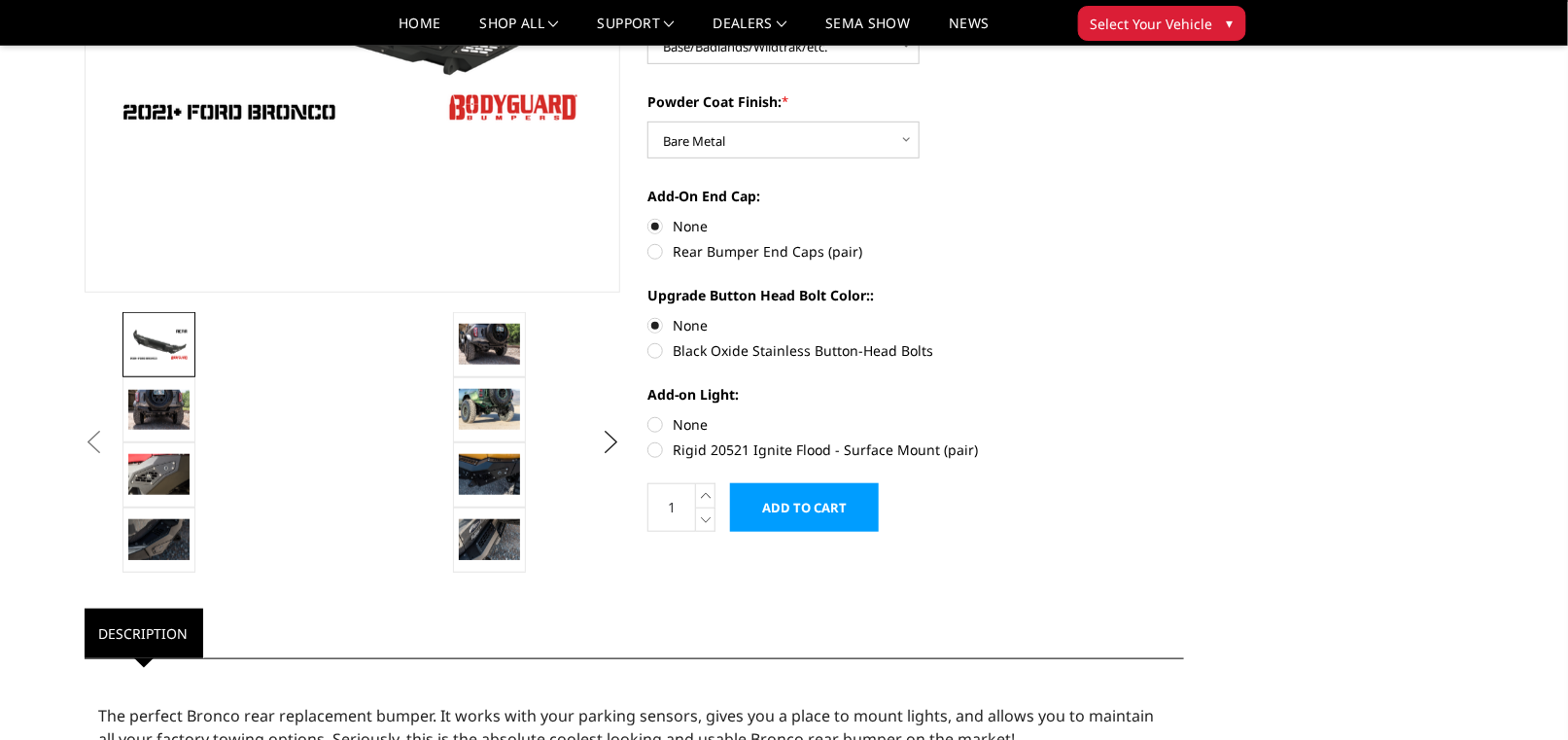
radio input "true"
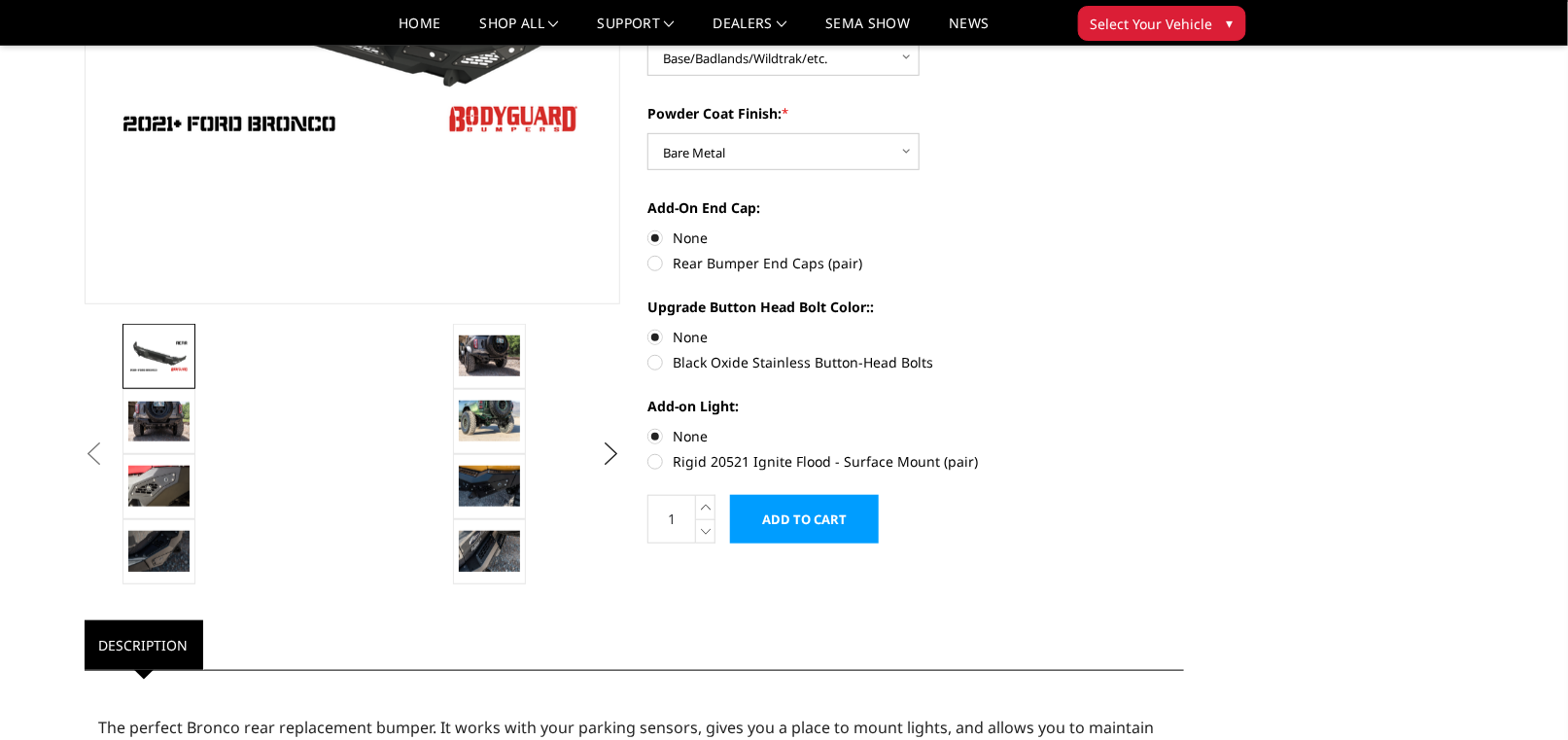
scroll to position [486, 0]
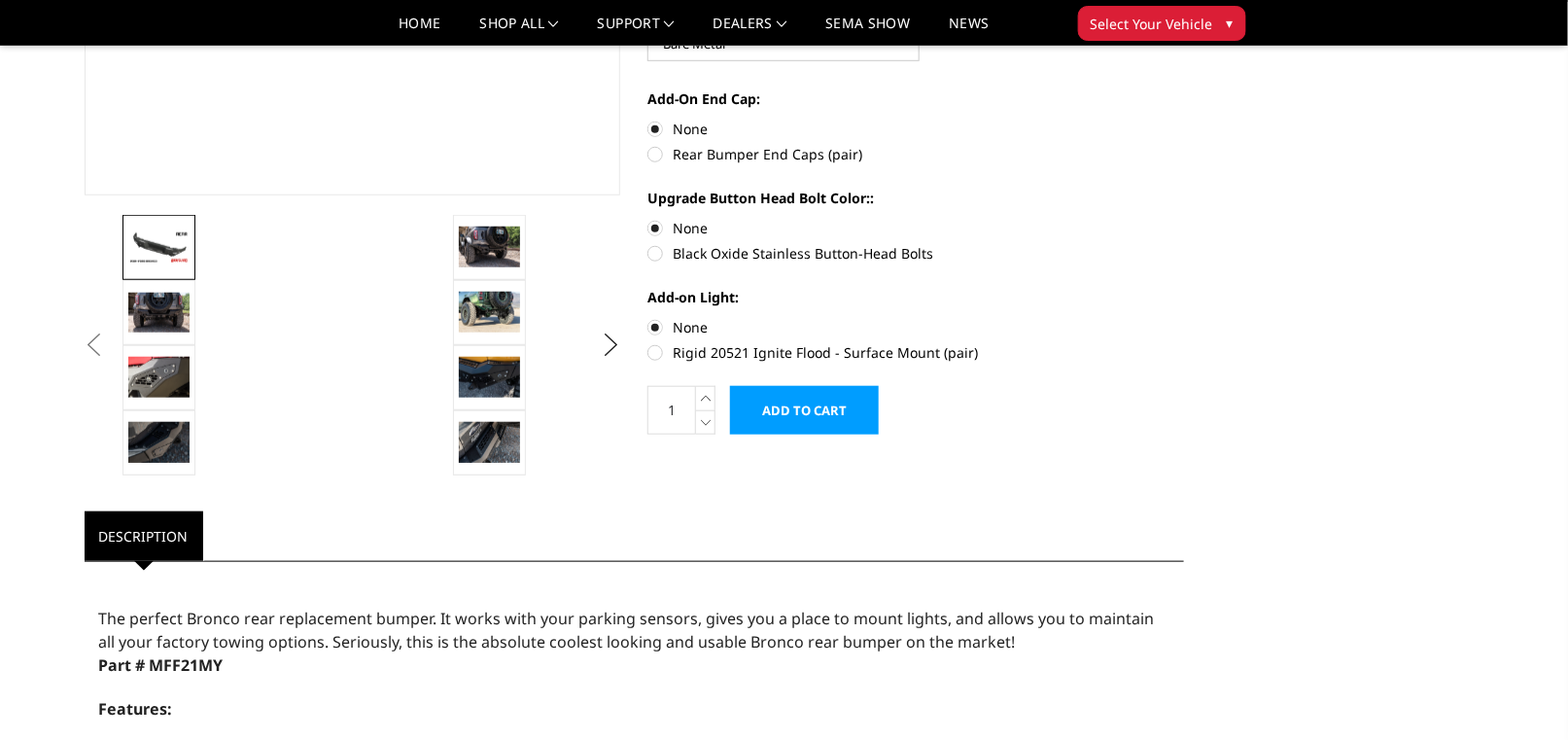
click at [776, 412] on input "Add to Cart" at bounding box center [805, 411] width 149 height 49
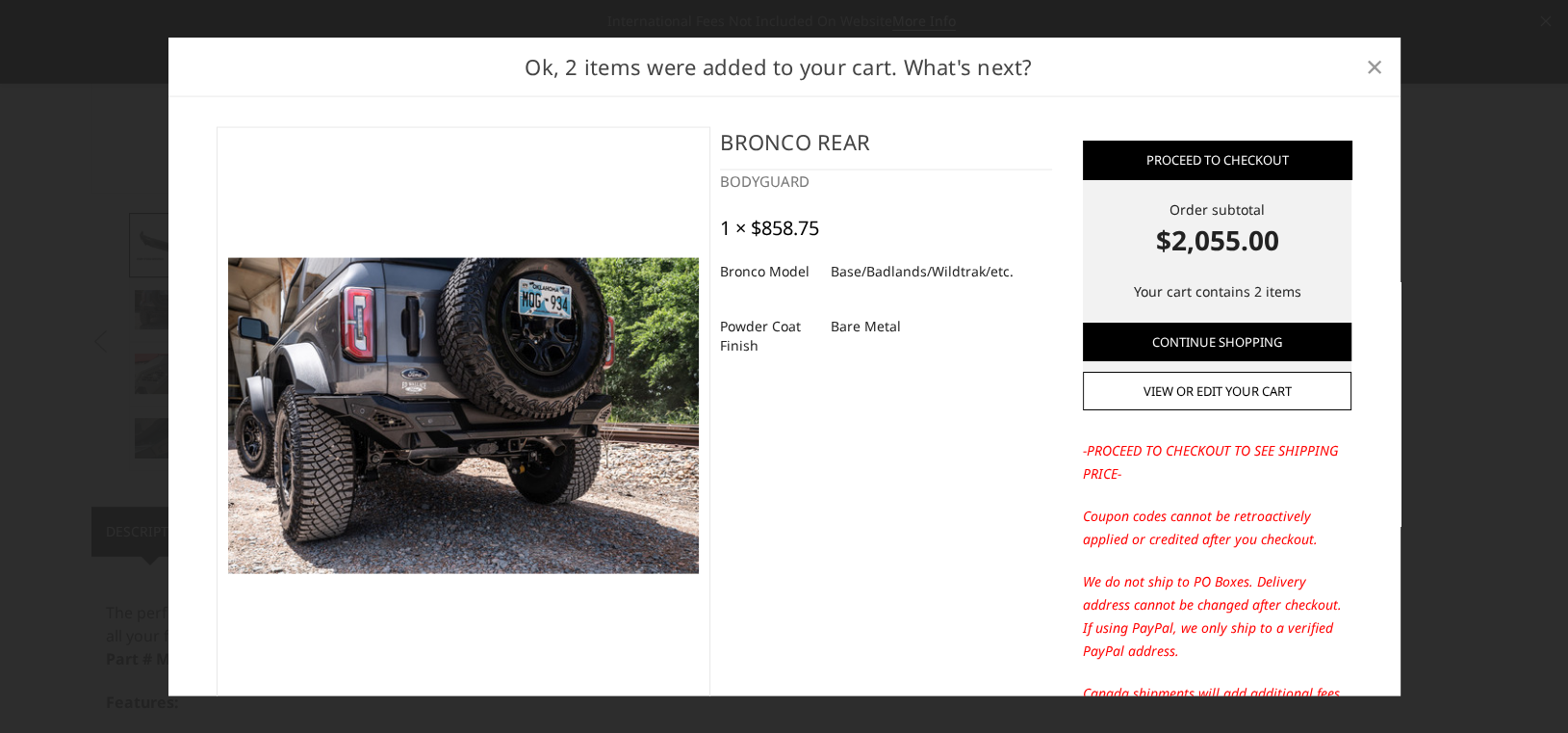
click at [1373, 64] on span "×" at bounding box center [1374, 66] width 17 height 42
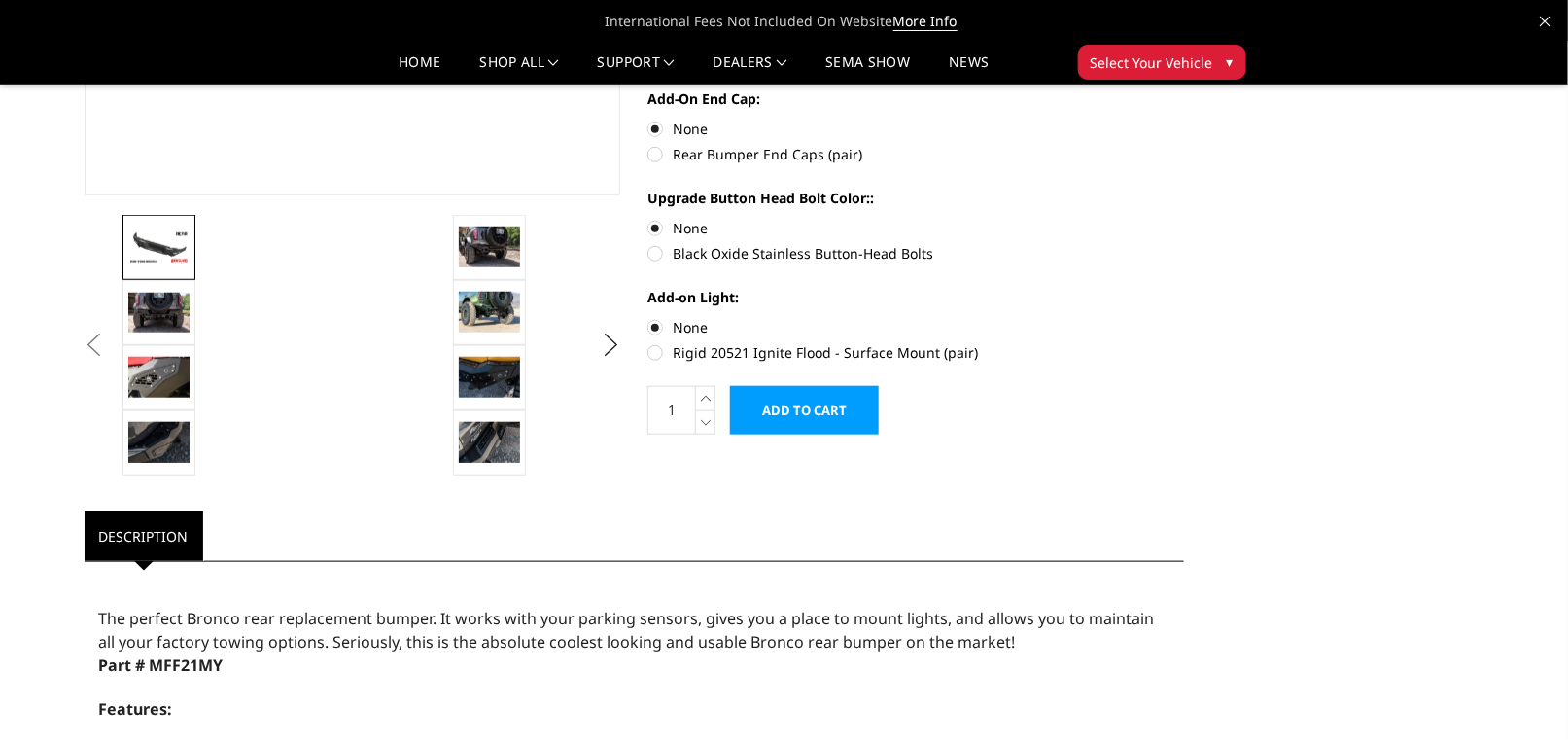
scroll to position [0, 0]
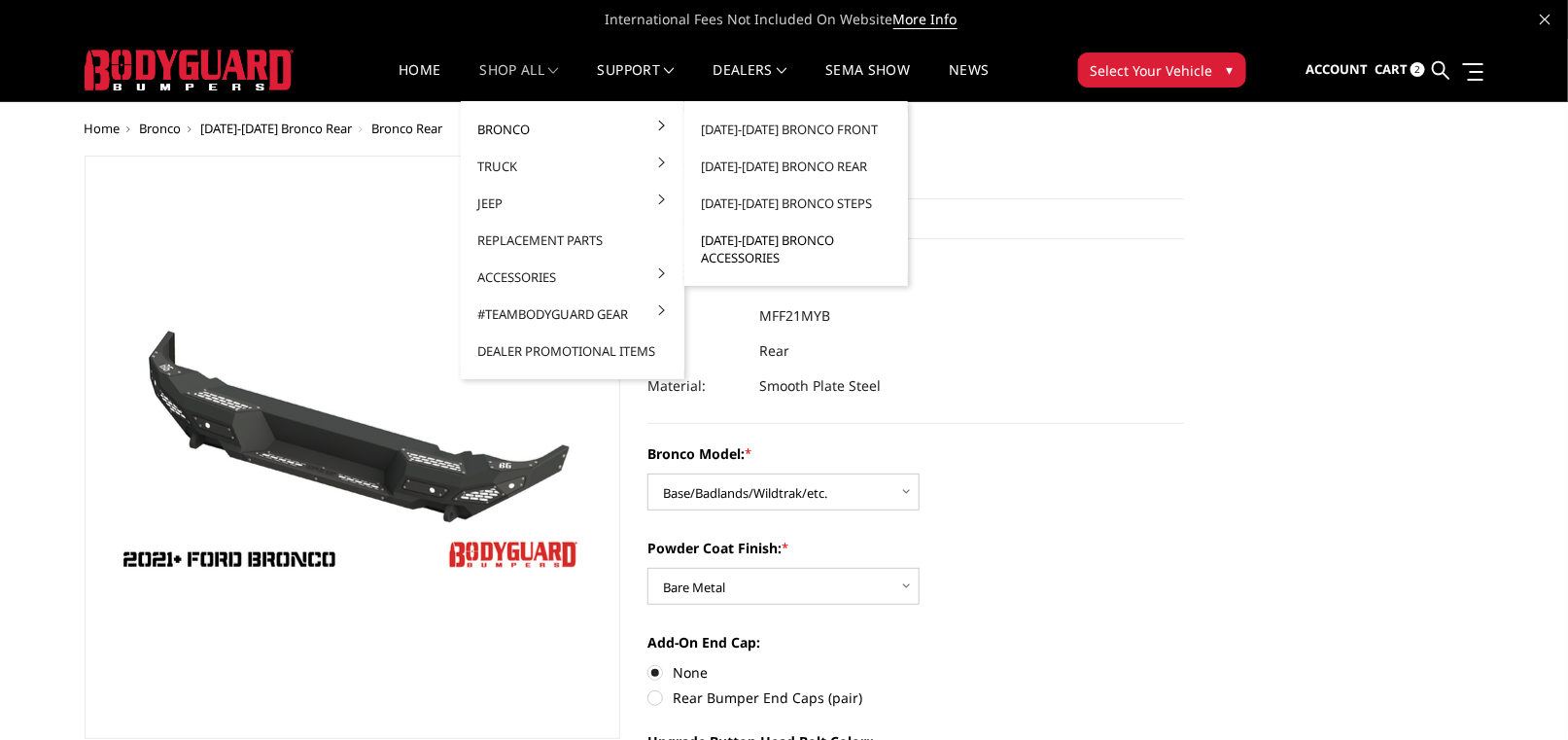
click at [734, 244] on link "[DATE]-[DATE] Bronco Accessories" at bounding box center [796, 249] width 208 height 55
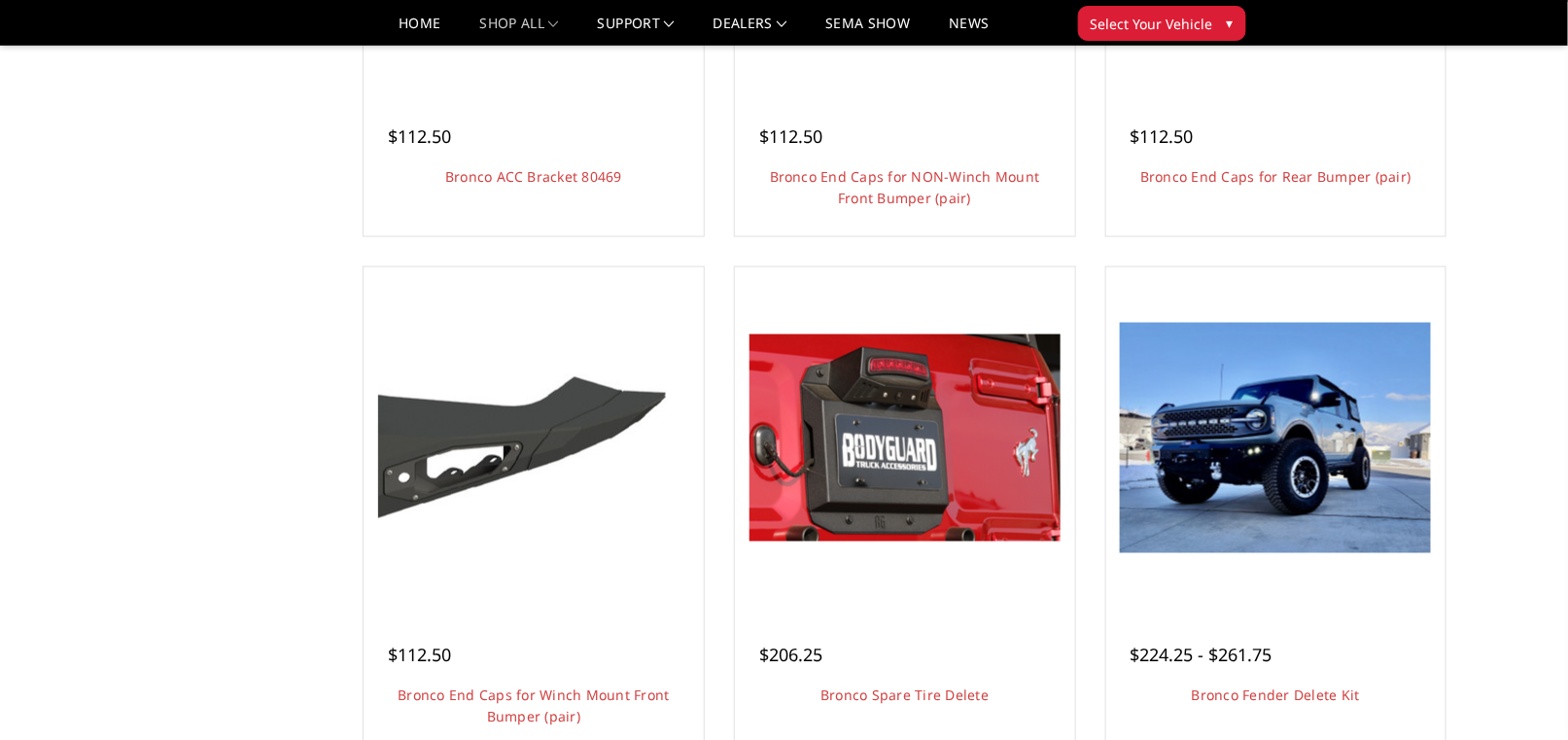
scroll to position [1069, 0]
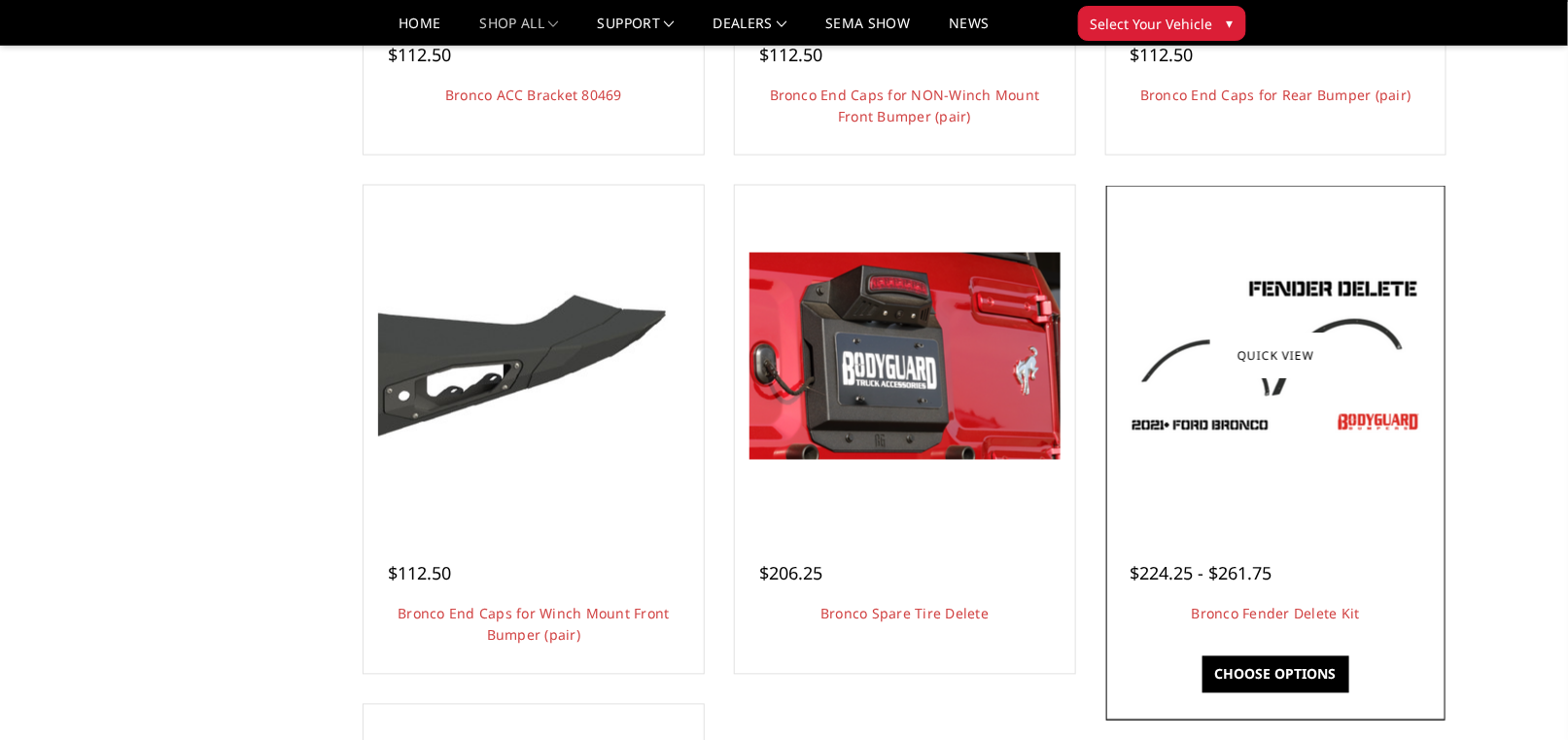
click at [1281, 671] on link "Choose Options" at bounding box center [1276, 675] width 147 height 37
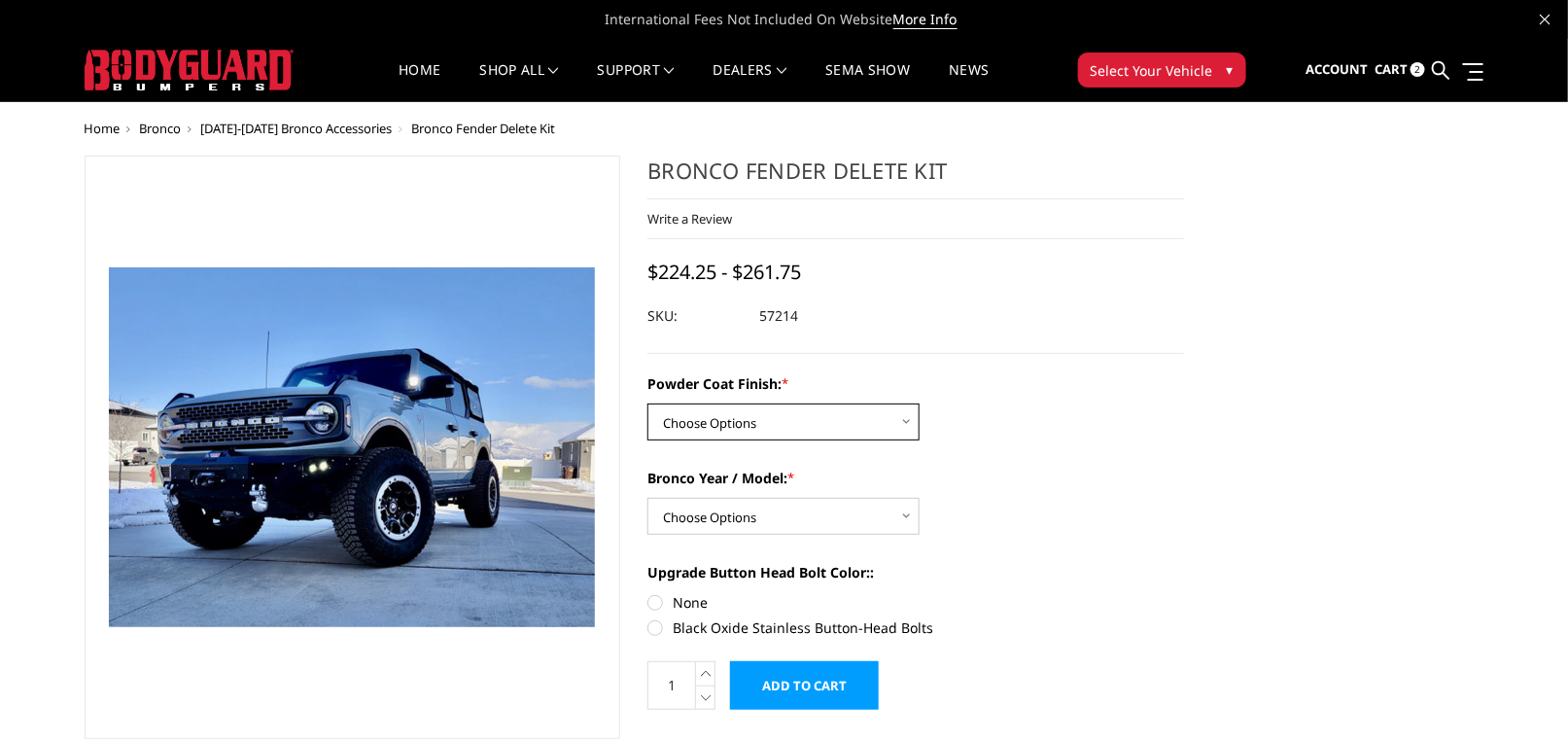
click at [705, 413] on select "Choose Options Bare Metal Textured Black Powder Coat" at bounding box center [783, 422] width 272 height 37
select select "4045"
click at [647, 404] on select "Choose Options Bare Metal Textured Black Powder Coat" at bounding box center [783, 422] width 272 height 37
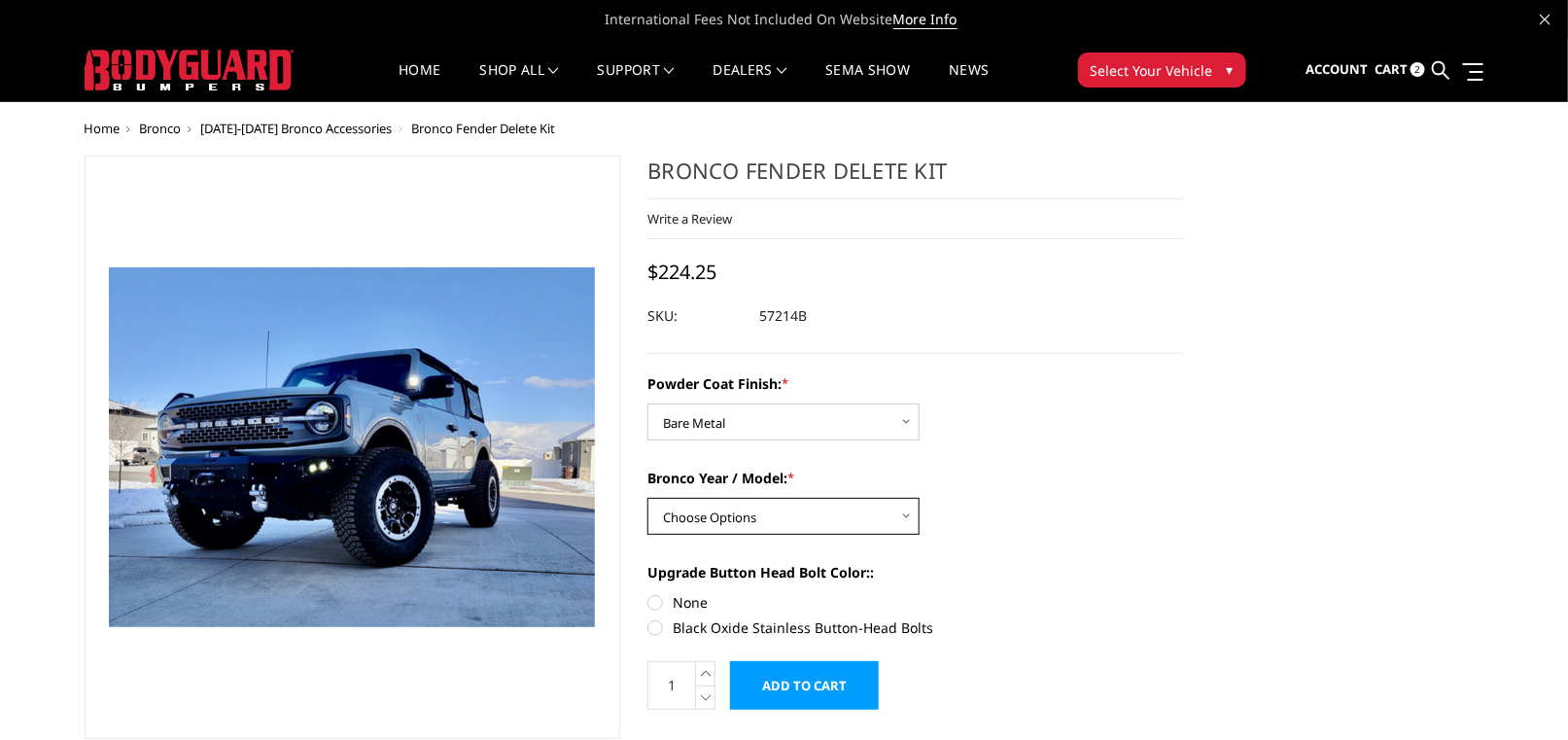
click at [723, 514] on select "Choose Options 2021-25 Bronco Standard 2021-25 Bronco Raptor 2022-25 Bronco Eve…" at bounding box center [783, 516] width 272 height 37
select select "4041"
click at [647, 498] on select "Choose Options 2021-25 Bronco Standard 2021-25 Bronco Raptor 2022-25 Bronco Eve…" at bounding box center [783, 516] width 272 height 37
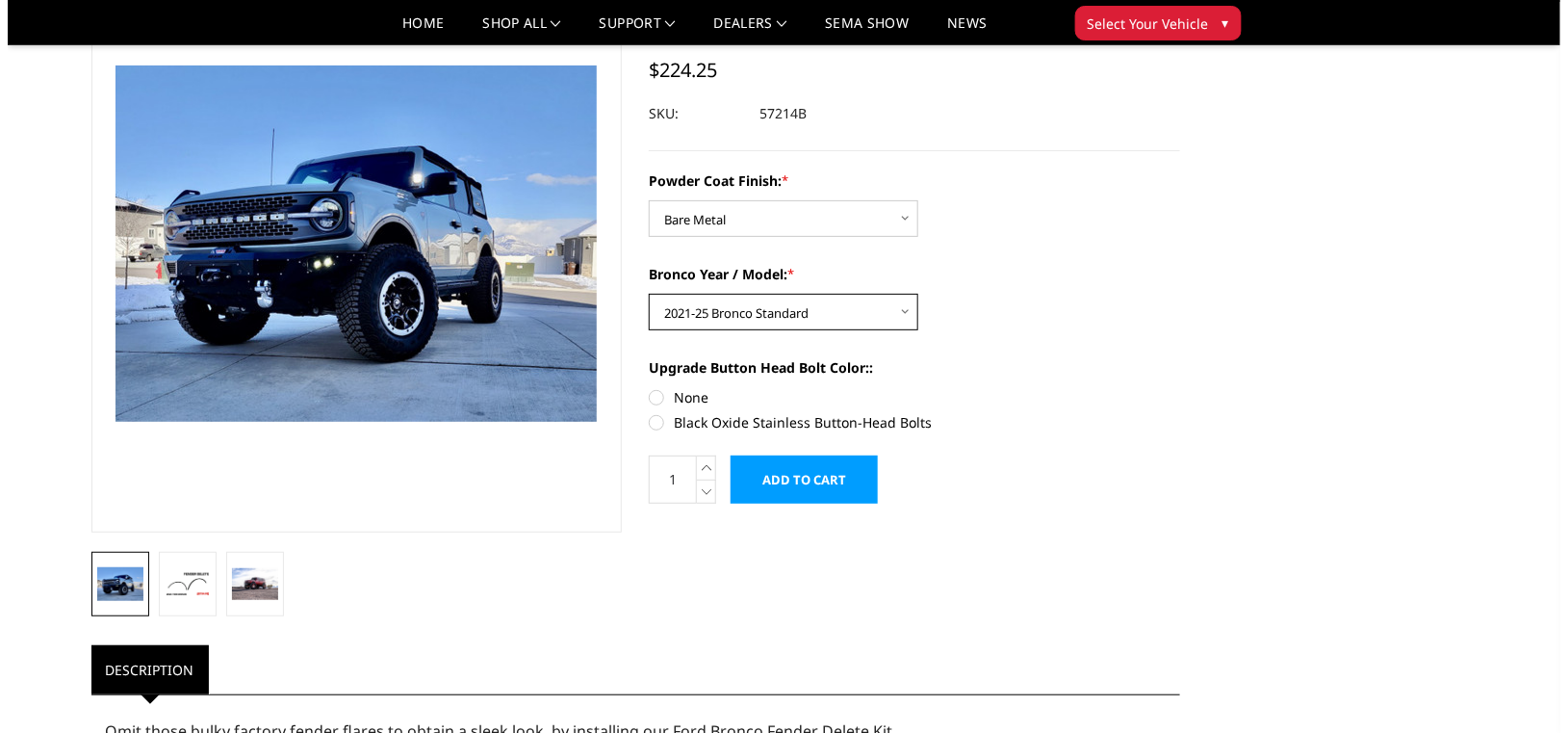
scroll to position [193, 0]
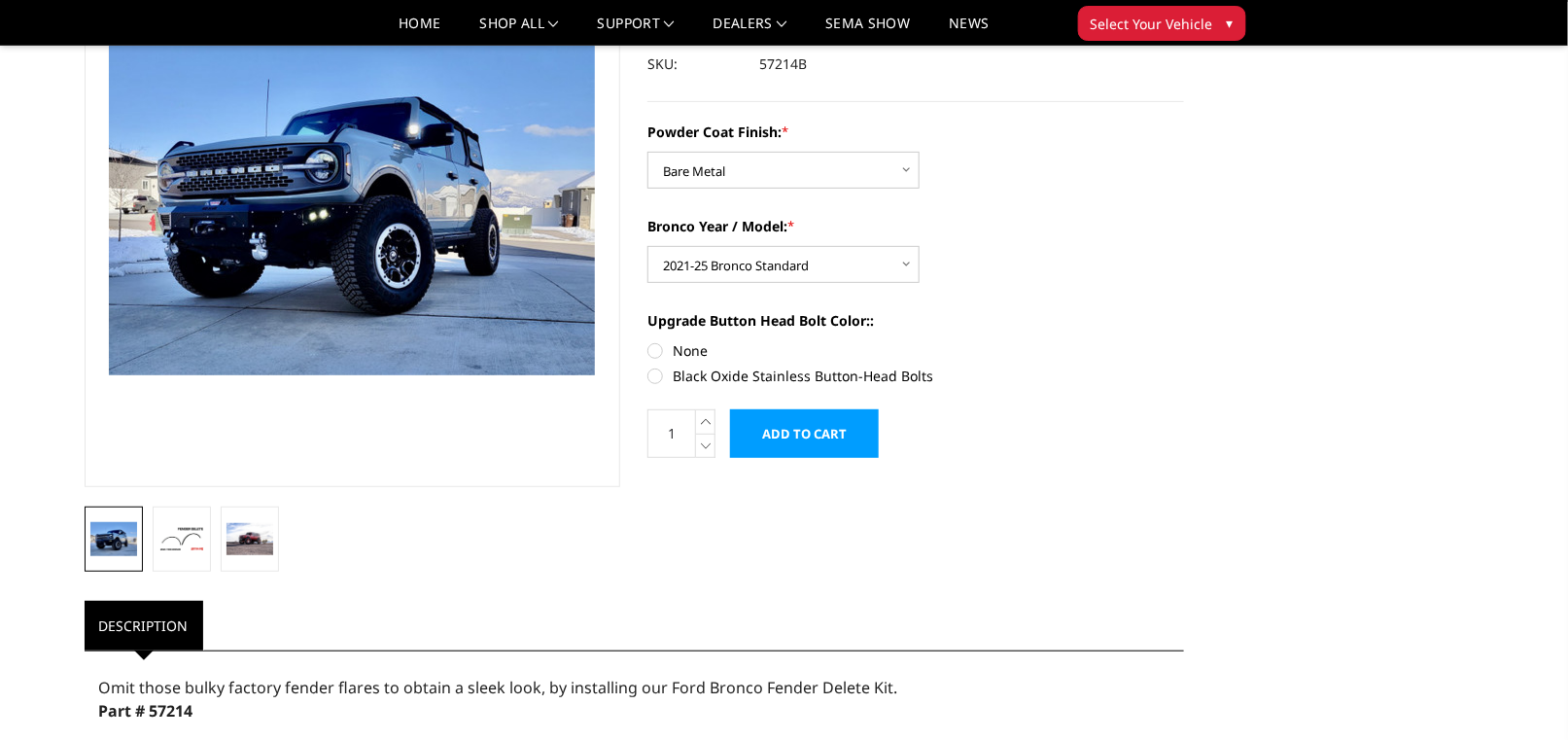
click at [657, 352] on label "None" at bounding box center [915, 350] width 537 height 21
click at [648, 341] on input "None" at bounding box center [647, 340] width 1 height 1
radio input "true"
click at [791, 436] on input "Add to Cart" at bounding box center [805, 434] width 149 height 49
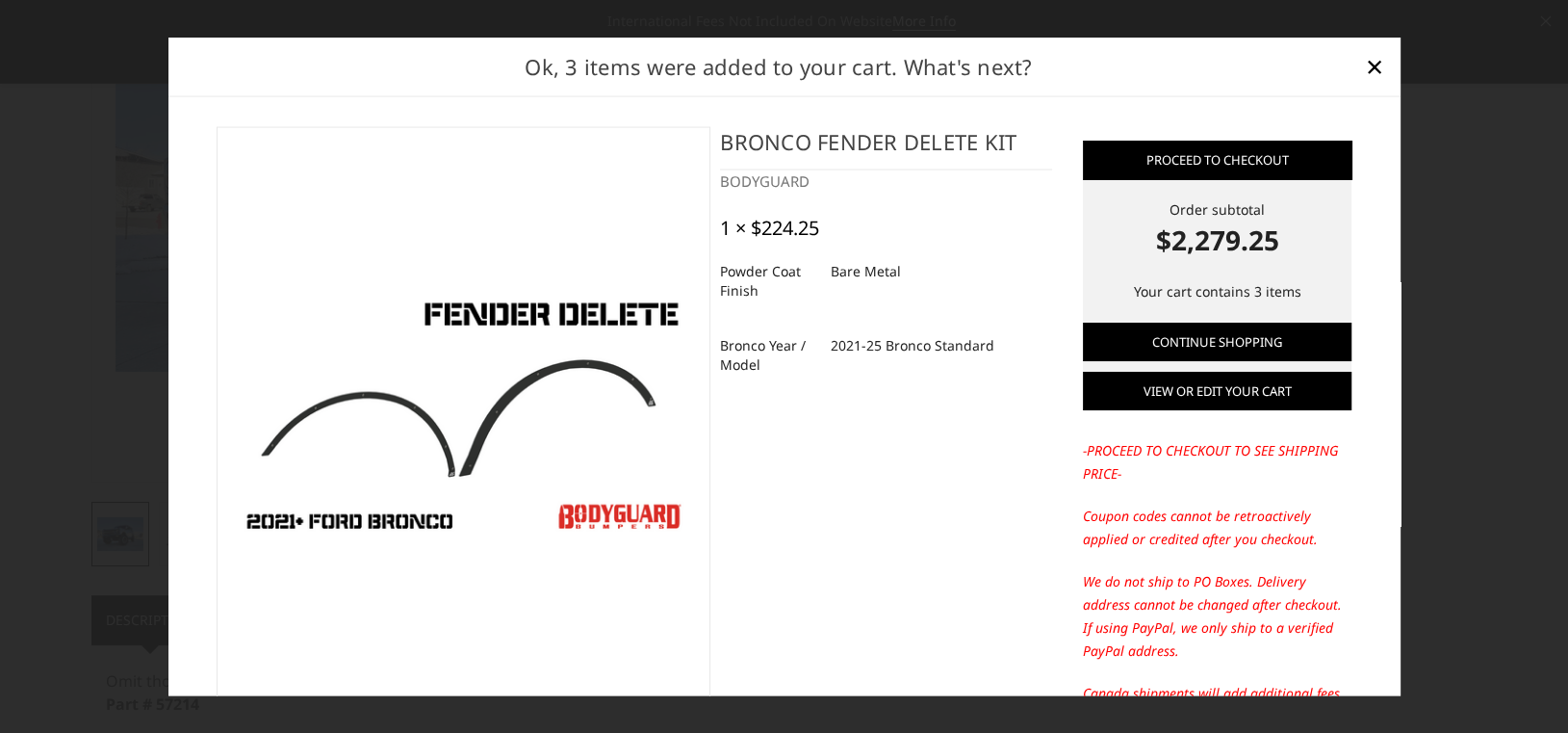
click at [1176, 397] on link "View or edit your cart" at bounding box center [1218, 391] width 269 height 39
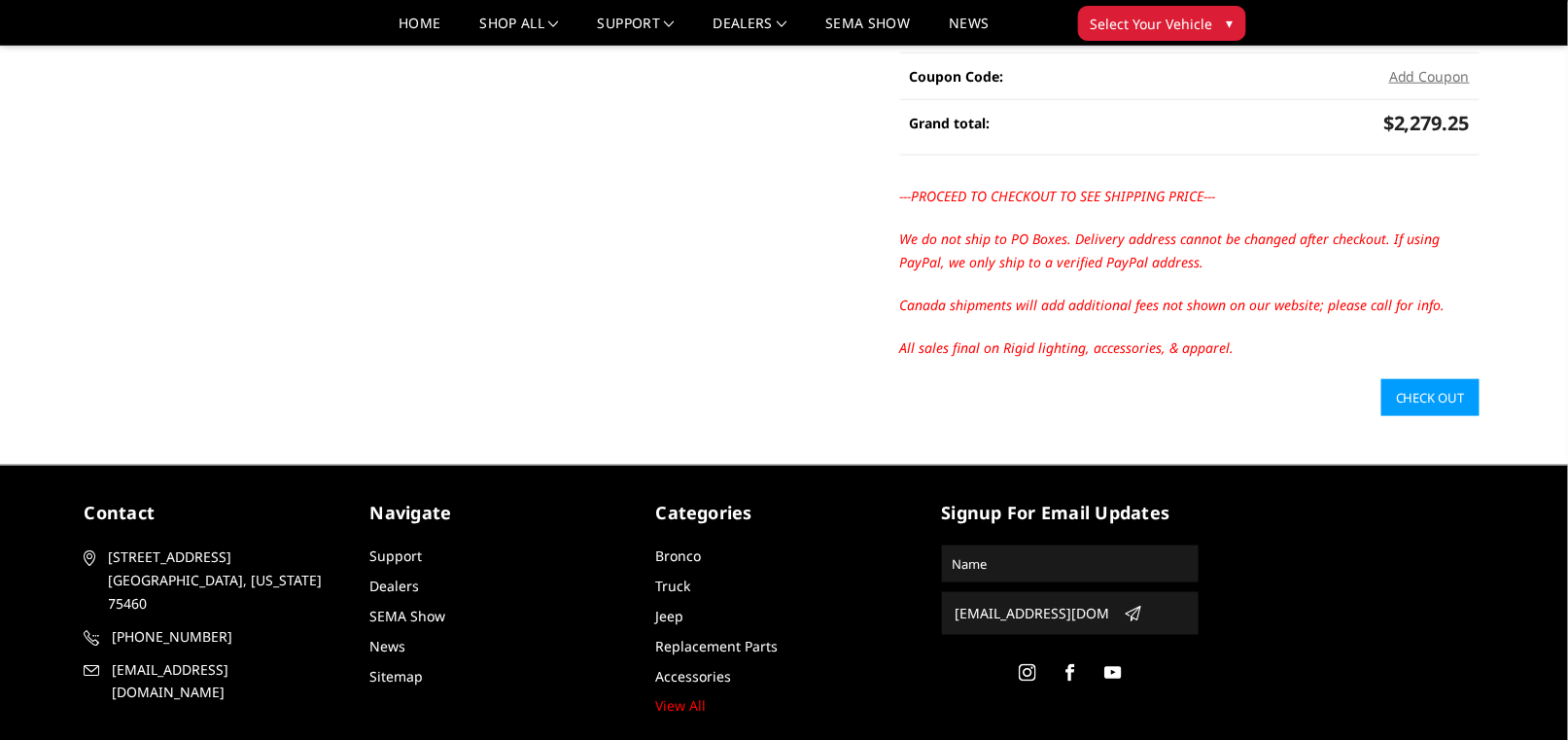
scroll to position [778, 0]
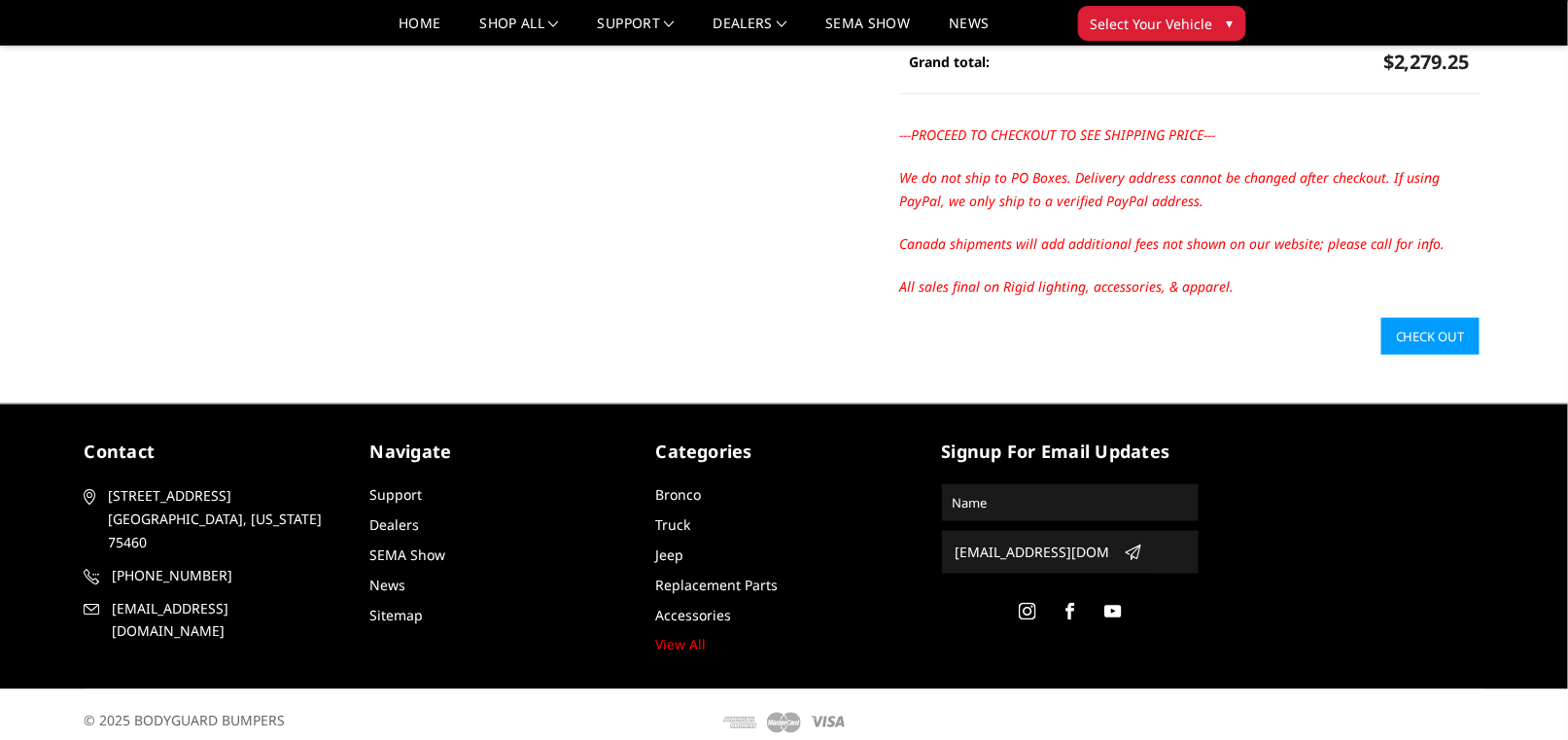
click at [1426, 339] on link "Check out" at bounding box center [1430, 336] width 98 height 37
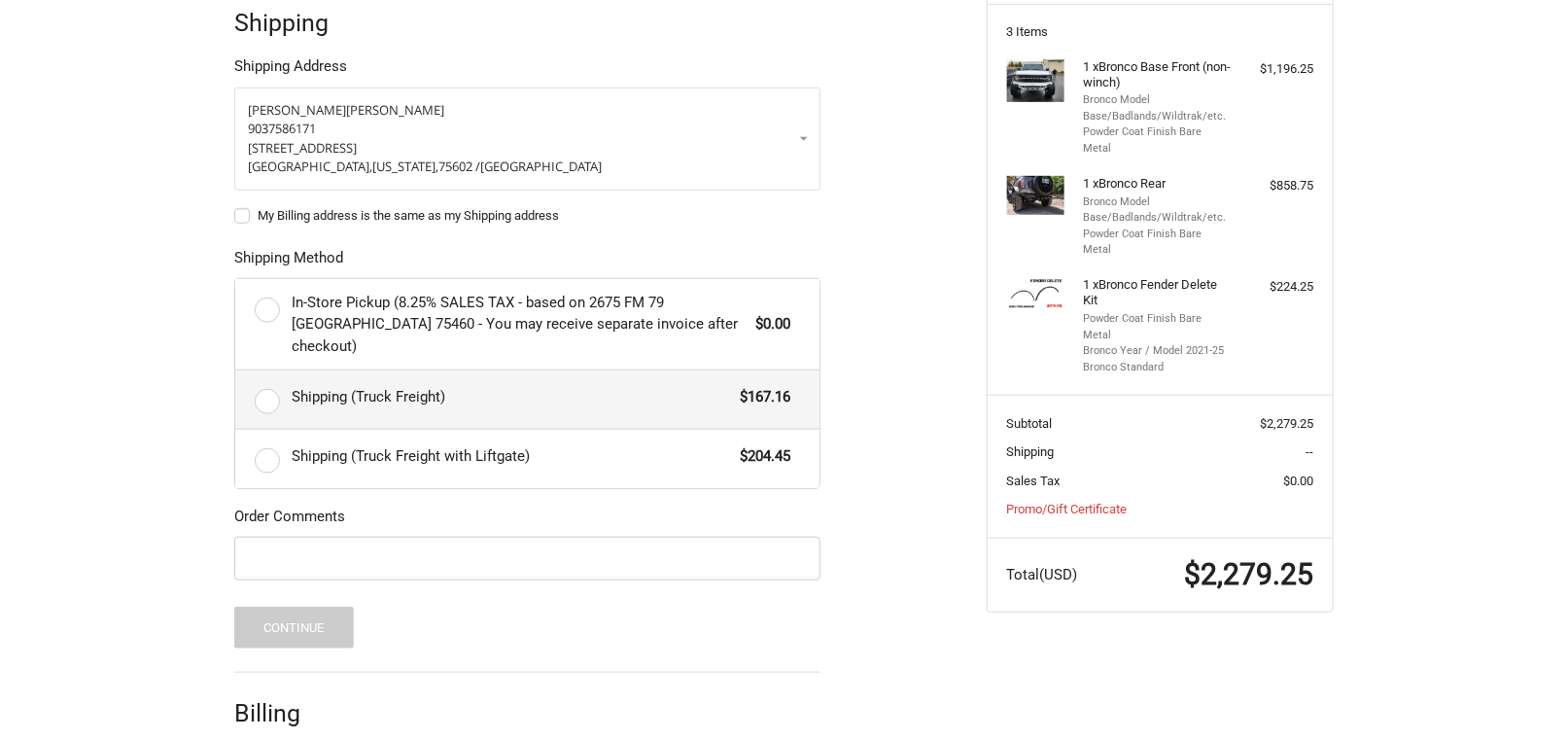
scroll to position [413, 0]
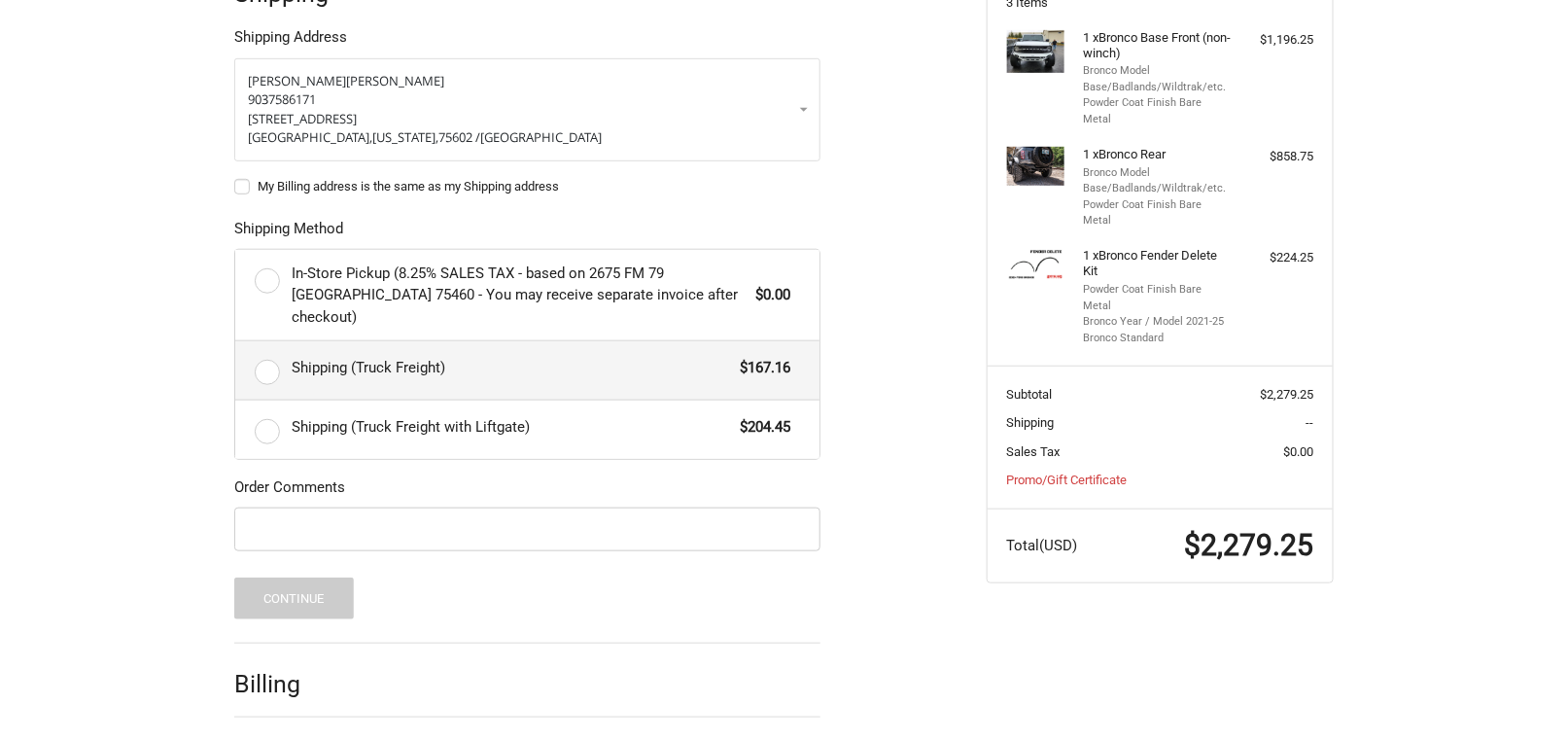
click at [266, 351] on label "Shipping (Truck Freight) $167.16" at bounding box center [528, 370] width 585 height 59
click at [237, 342] on input "Shipping (Truck Freight) $167.16" at bounding box center [236, 341] width 1 height 1
radio input "true"
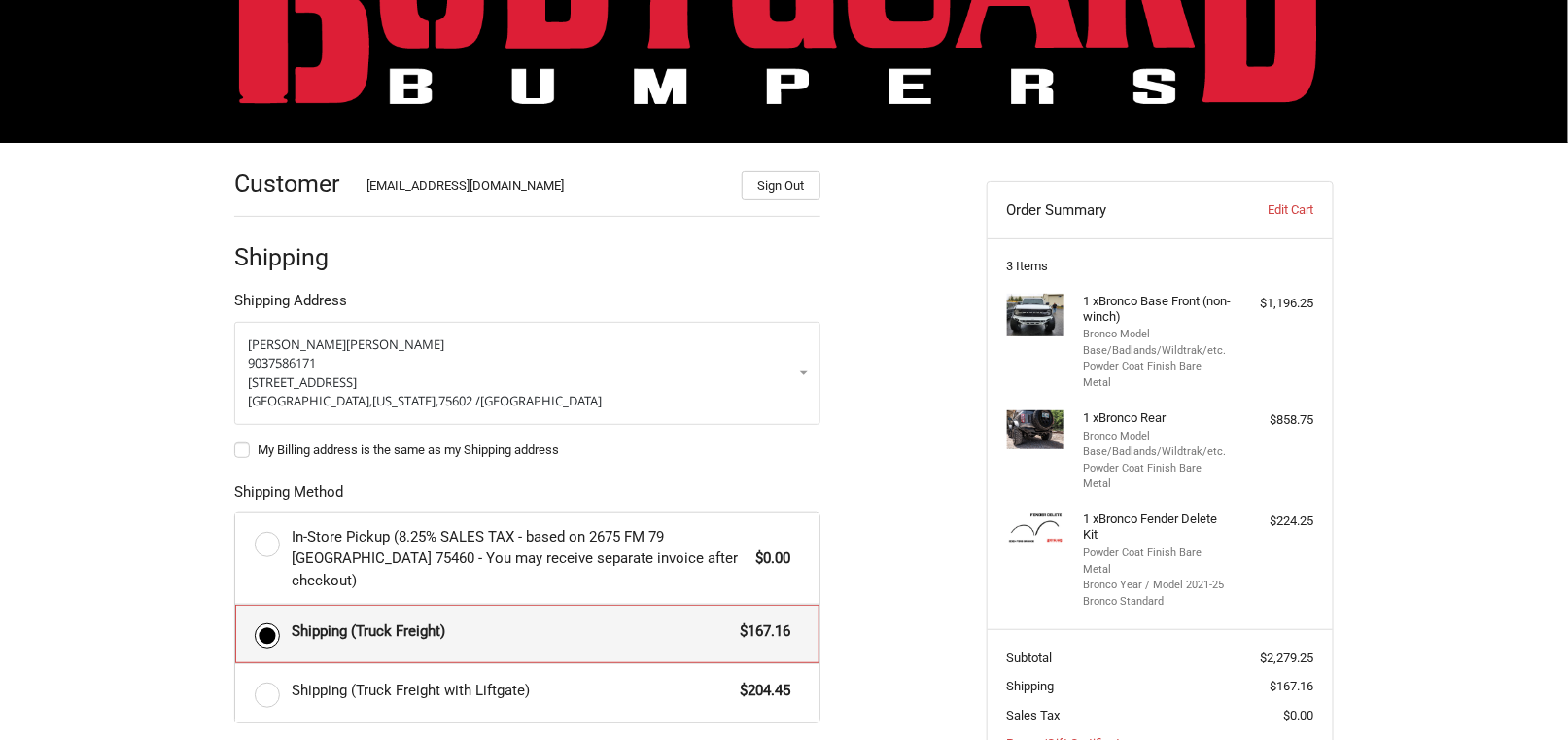
scroll to position [195, 0]
